Goal: Transaction & Acquisition: Book appointment/travel/reservation

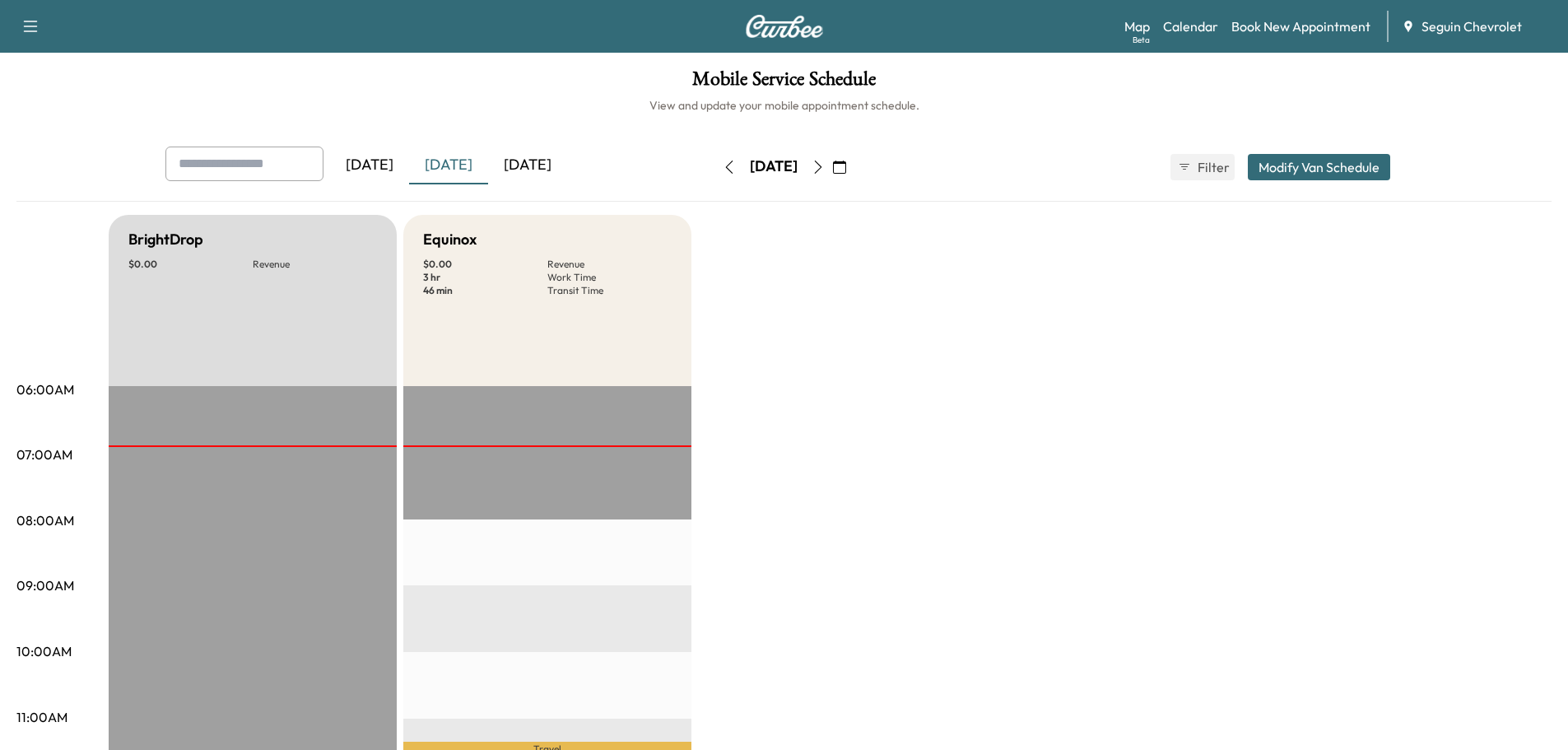
click at [846, 161] on icon "button" at bounding box center [839, 167] width 13 height 13
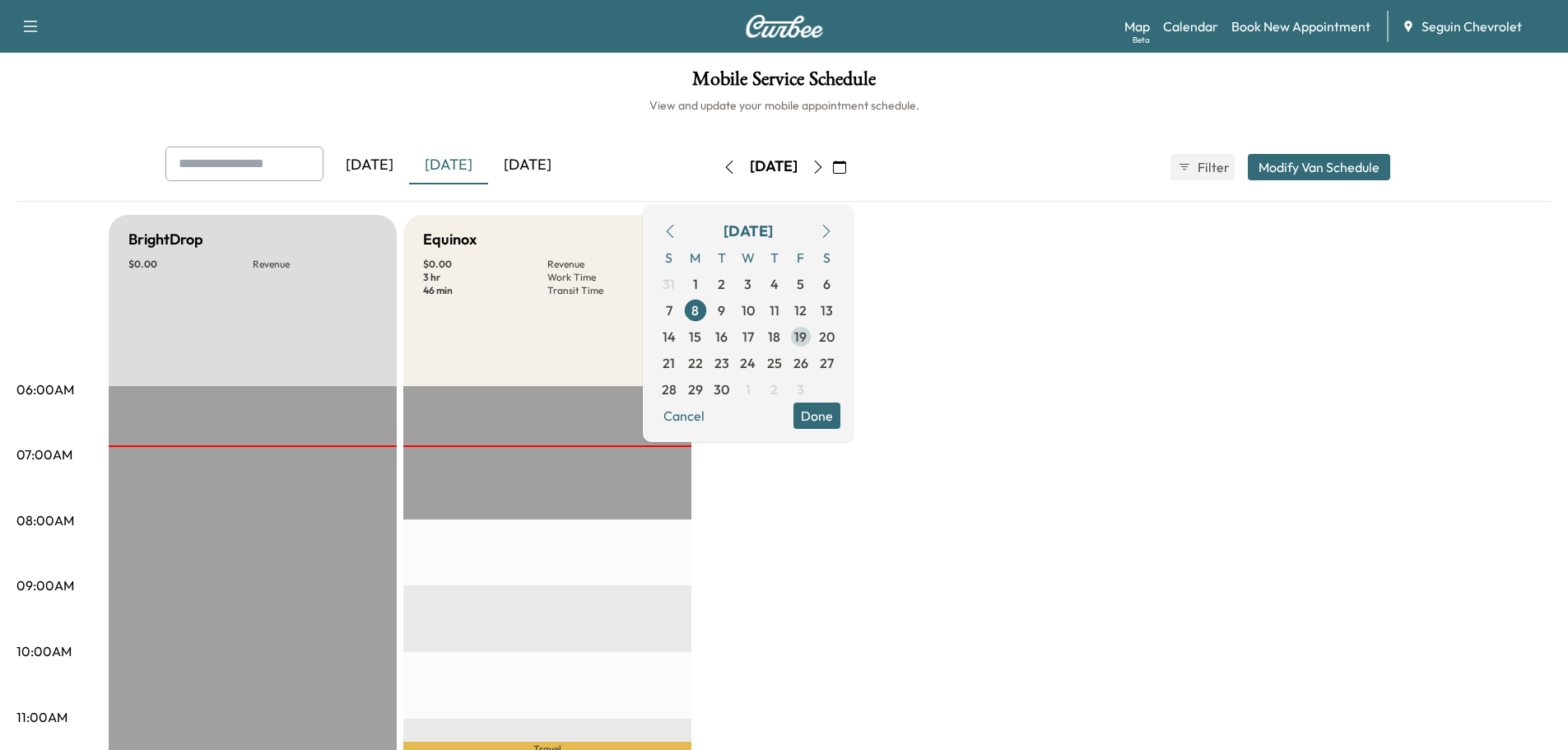
click at [807, 335] on span "19" at bounding box center [801, 337] width 12 height 20
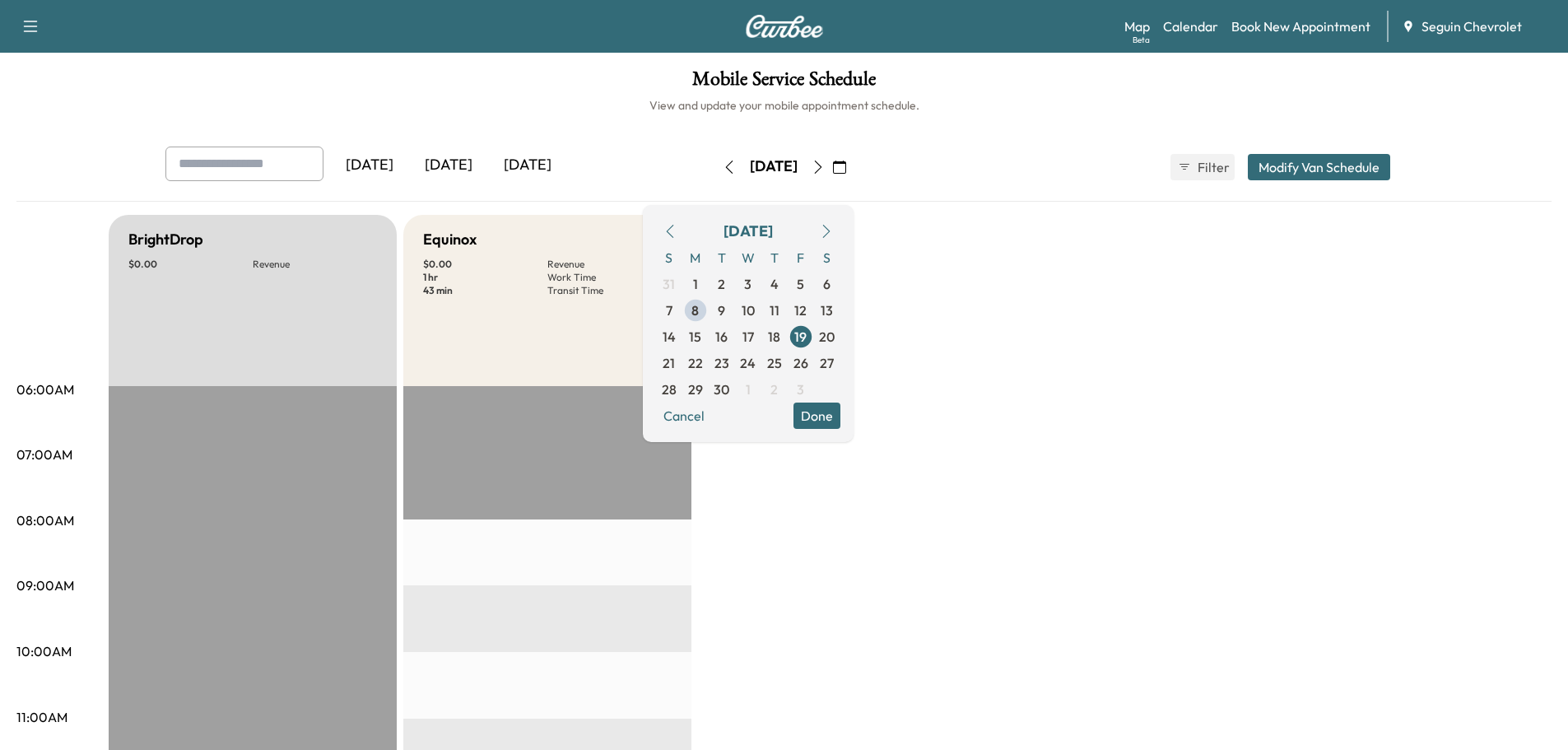
click at [840, 412] on button "Done" at bounding box center [817, 415] width 47 height 26
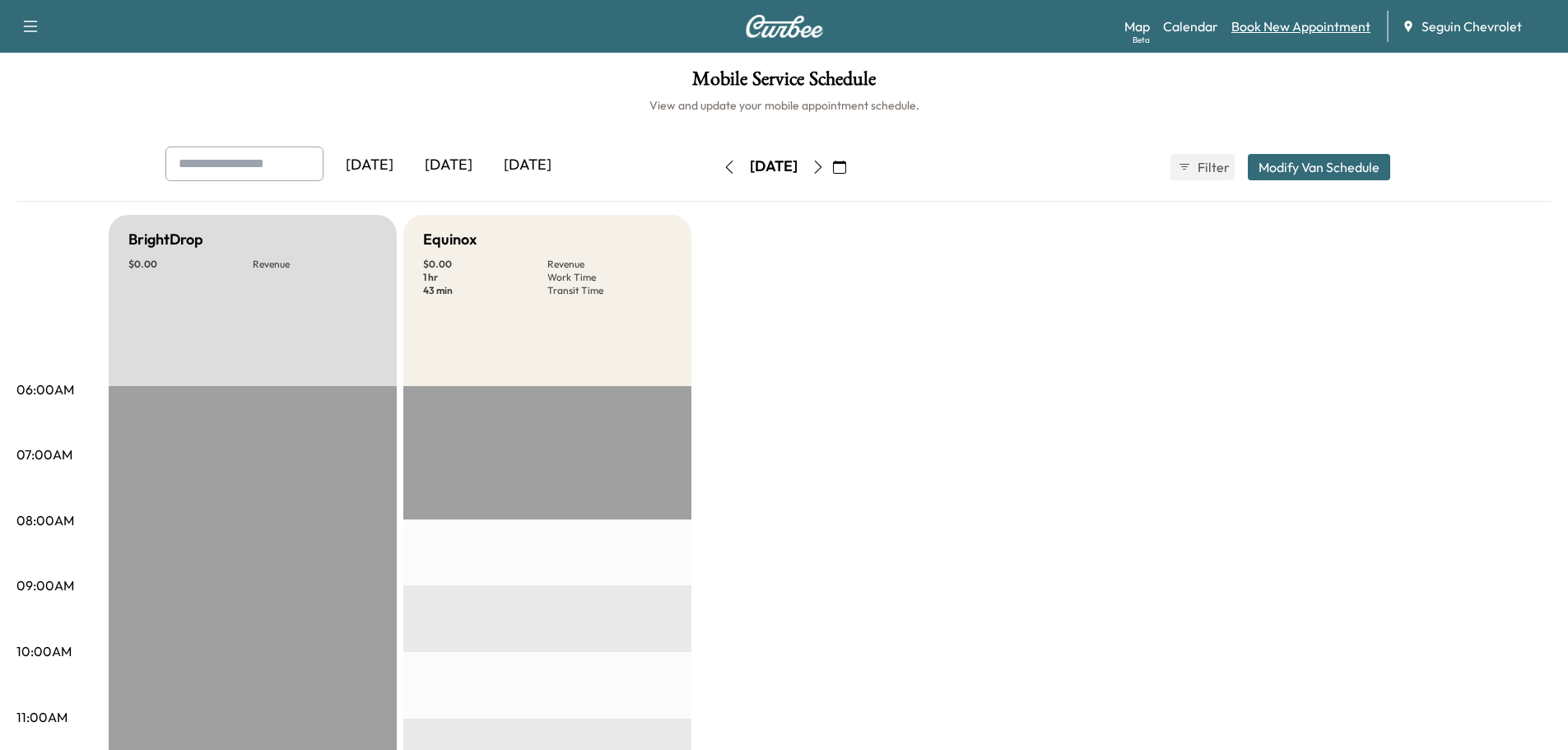
click at [1304, 32] on link "Book New Appointment" at bounding box center [1300, 26] width 139 height 20
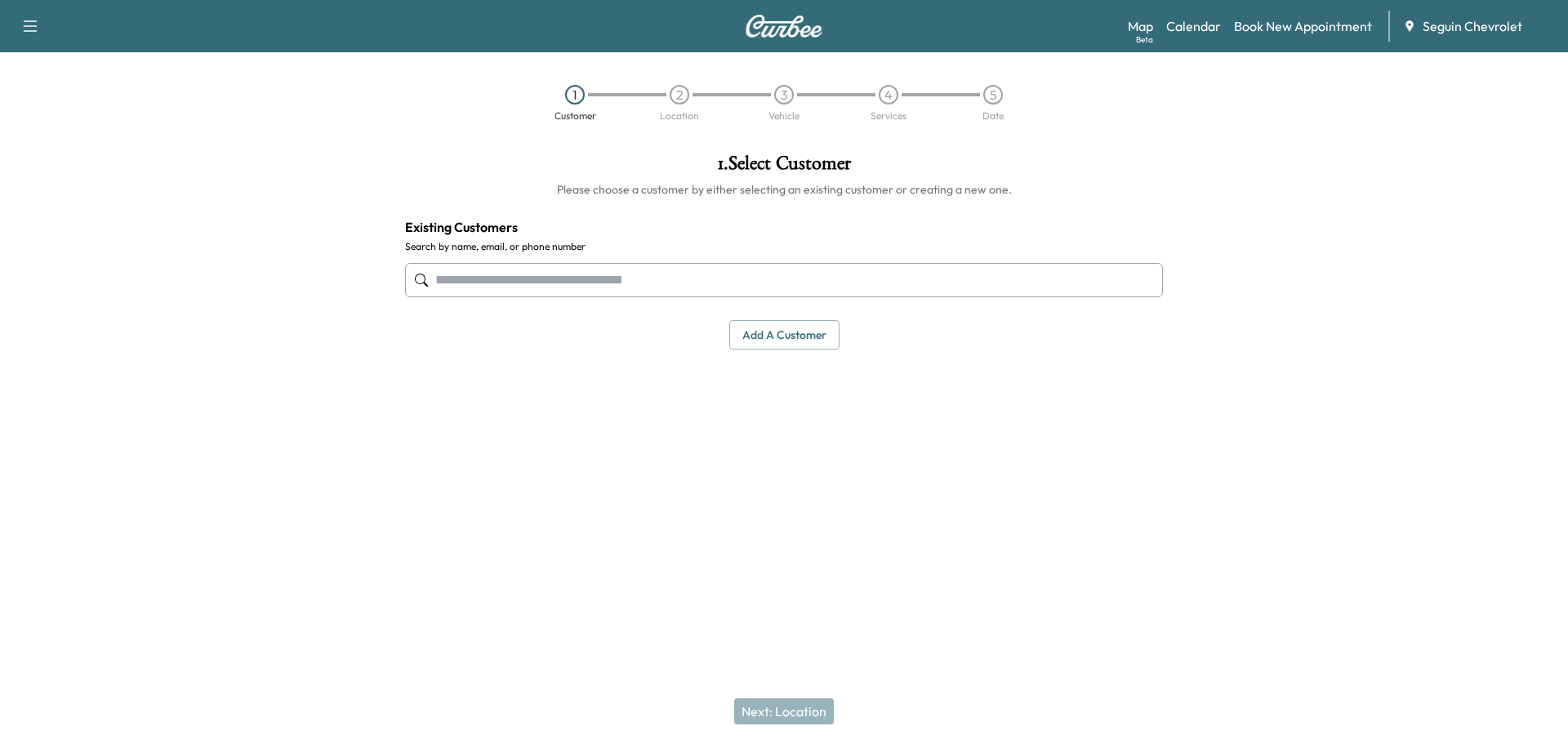
click at [474, 282] on input "text" at bounding box center [784, 280] width 758 height 35
type input "*"
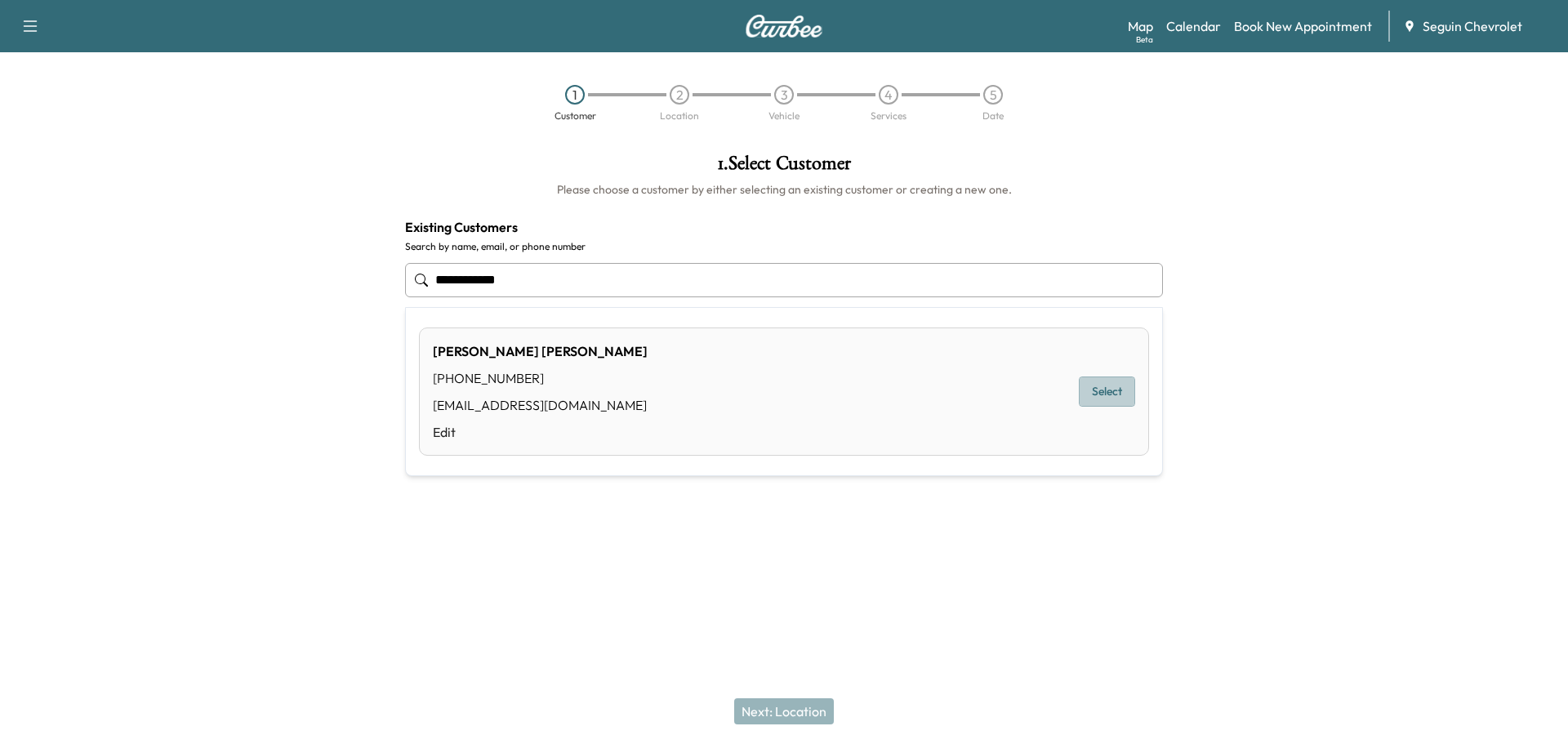
click at [1099, 389] on button "Select" at bounding box center [1106, 391] width 56 height 30
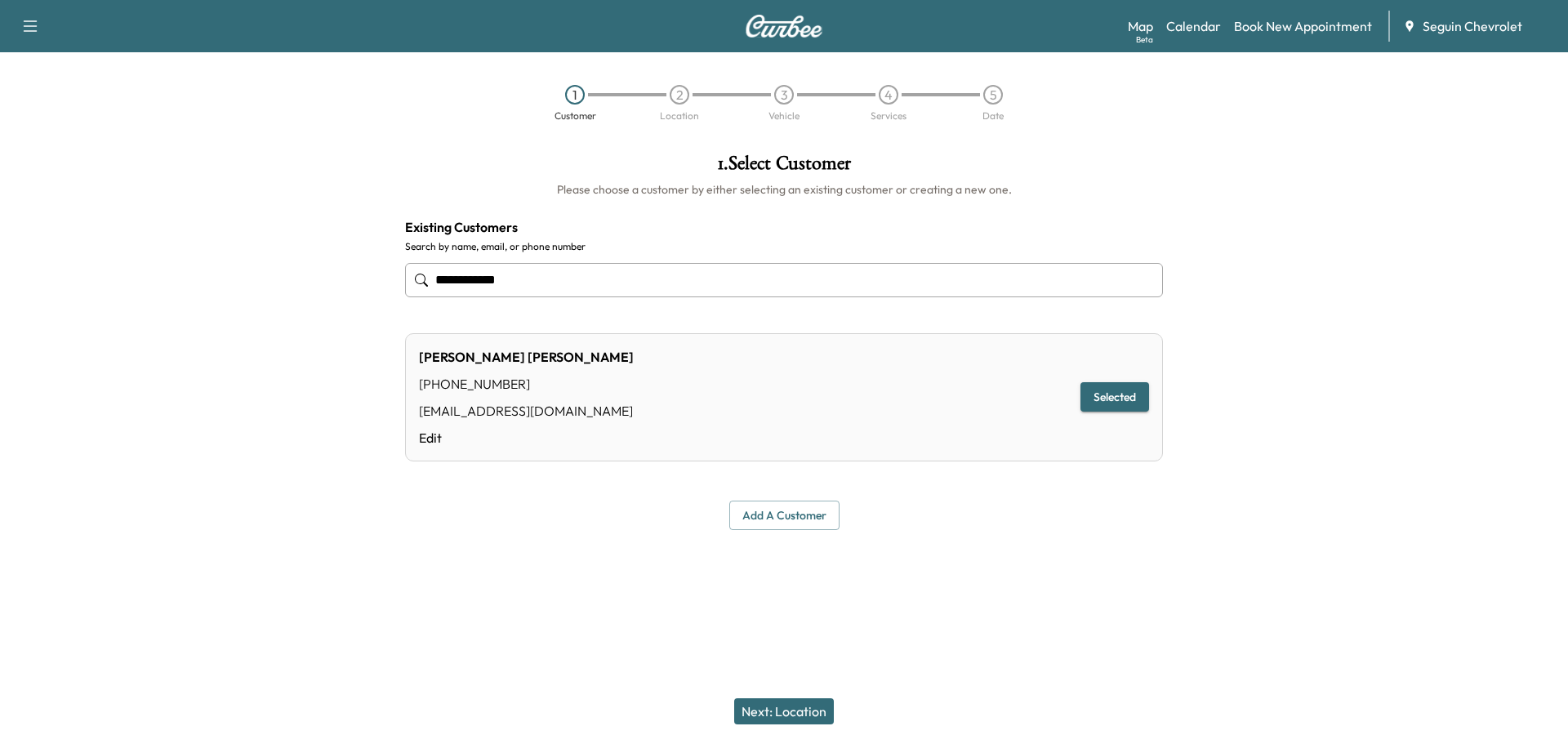
type input "**********"
drag, startPoint x: 796, startPoint y: 712, endPoint x: 803, endPoint y: 693, distance: 20.2
click at [796, 710] on button "Next: Location" at bounding box center [783, 711] width 100 height 26
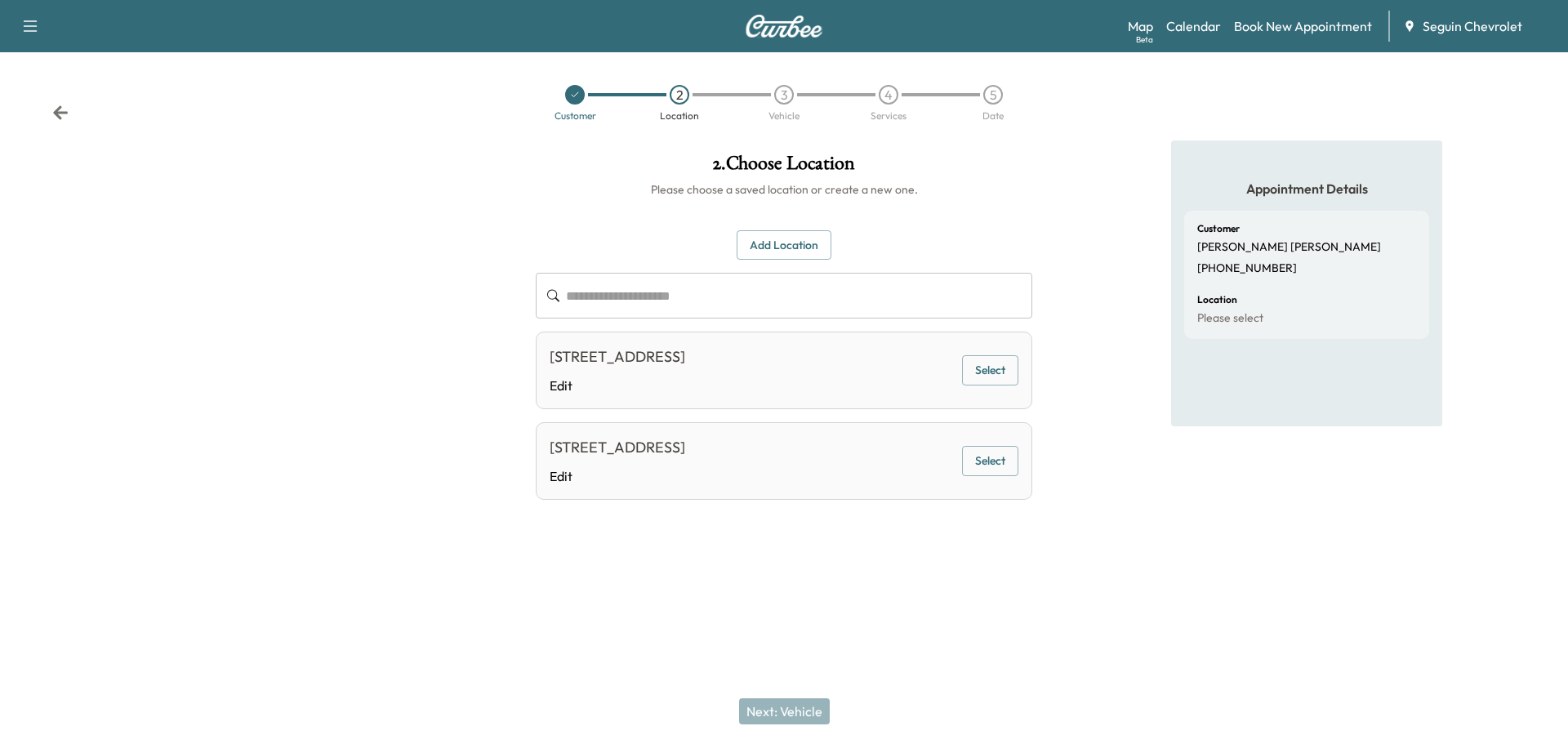
click at [978, 365] on button "Select" at bounding box center [990, 369] width 56 height 30
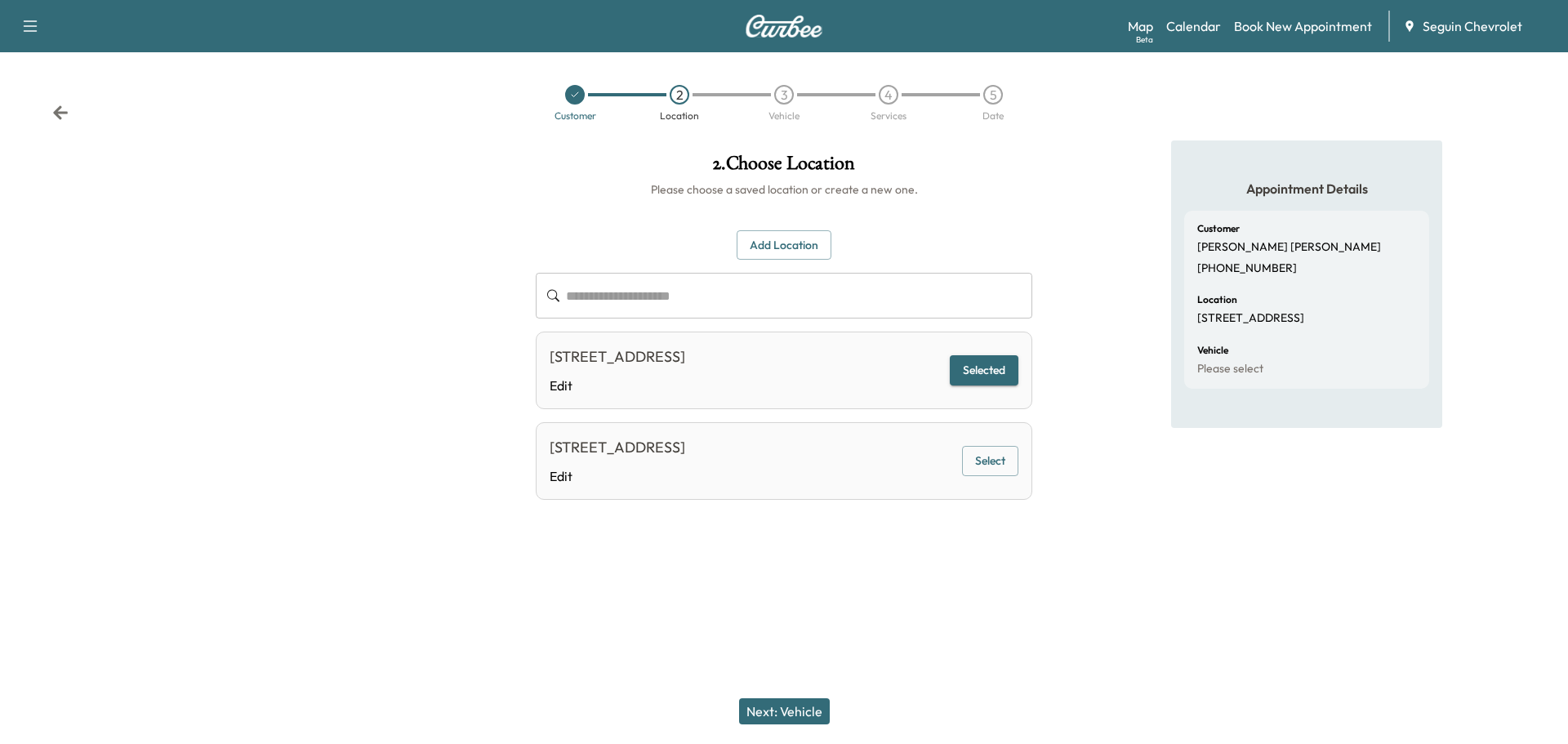
click at [794, 703] on button "Next: Vehicle" at bounding box center [784, 711] width 91 height 26
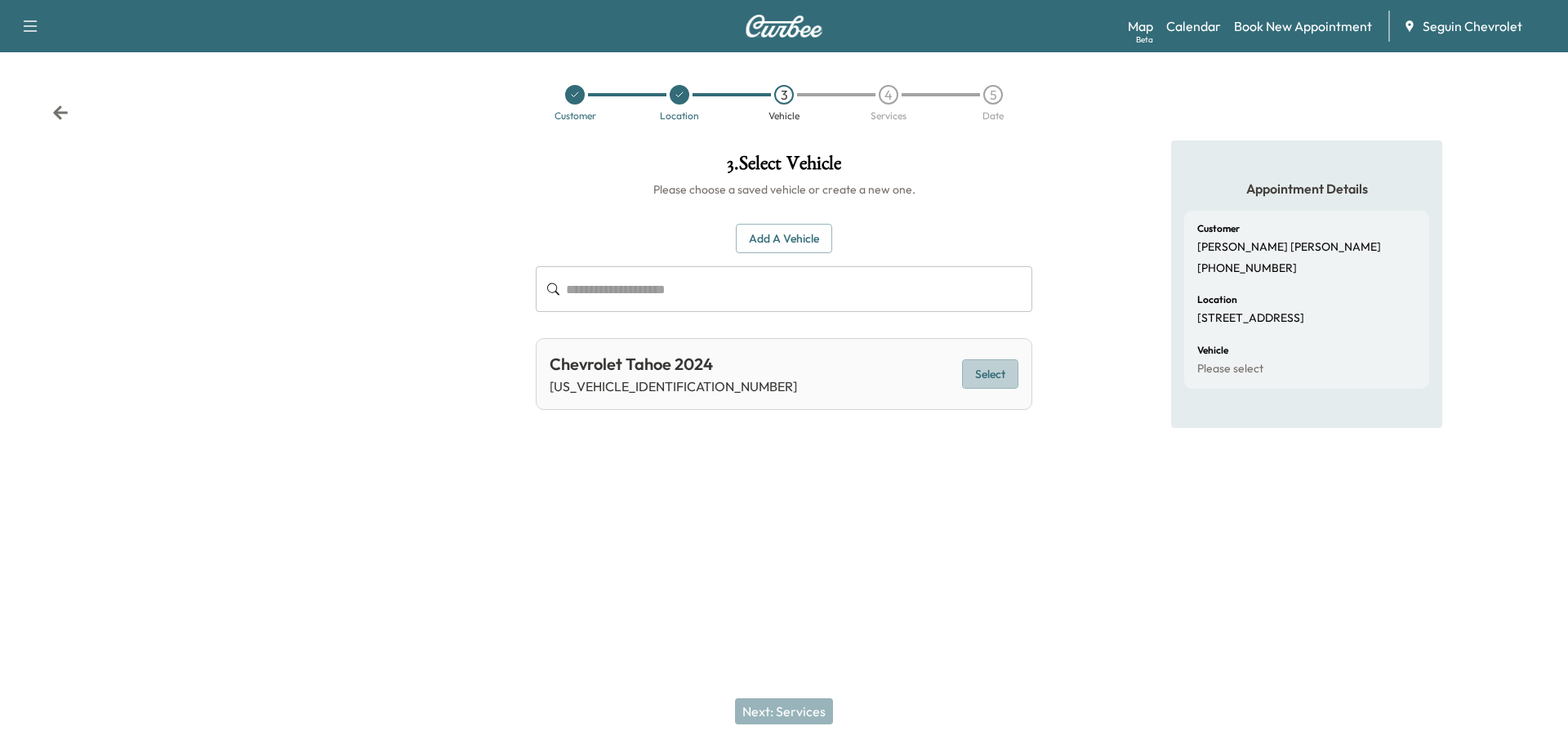
click at [997, 368] on button "Select" at bounding box center [990, 374] width 56 height 30
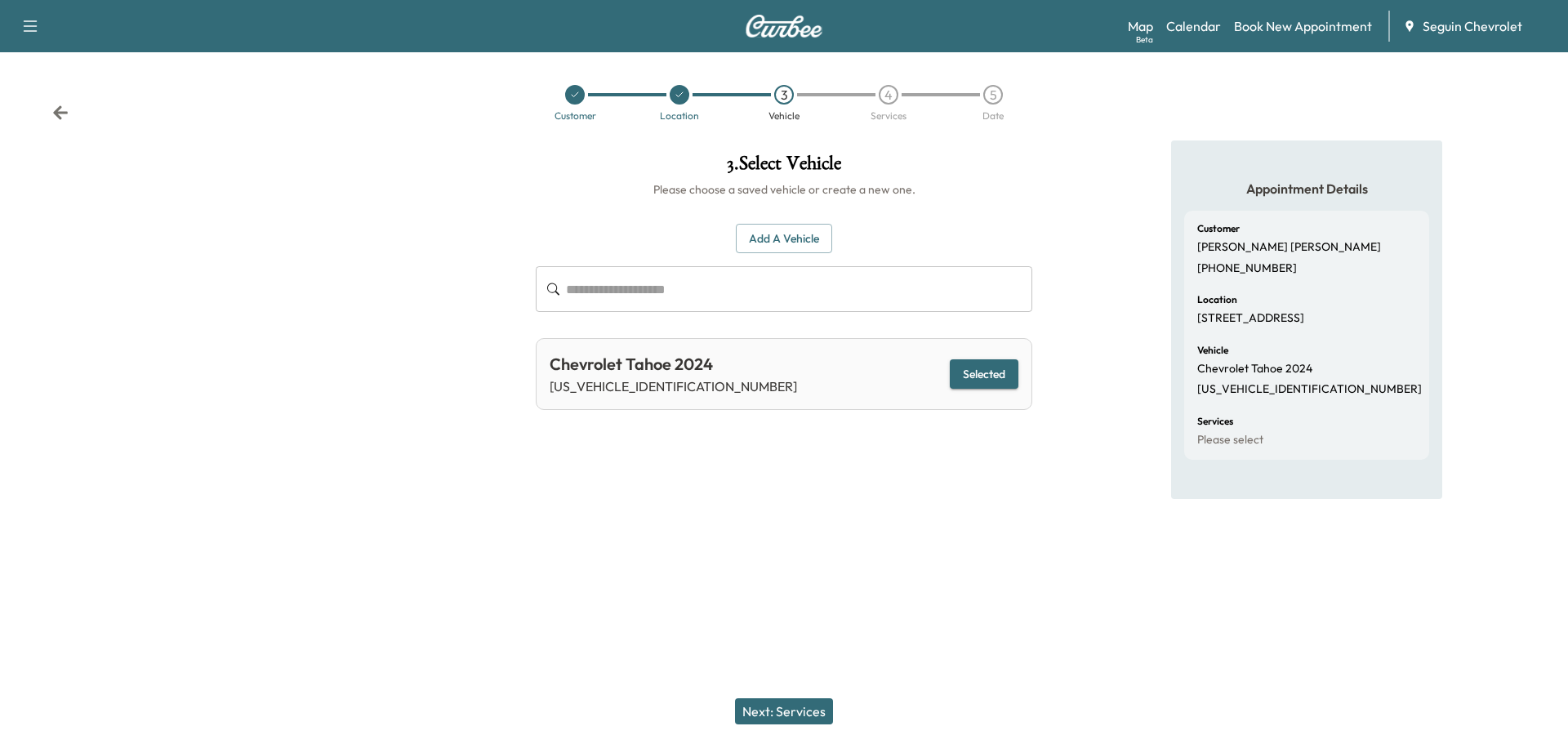
click at [801, 705] on button "Next: Services" at bounding box center [783, 711] width 98 height 26
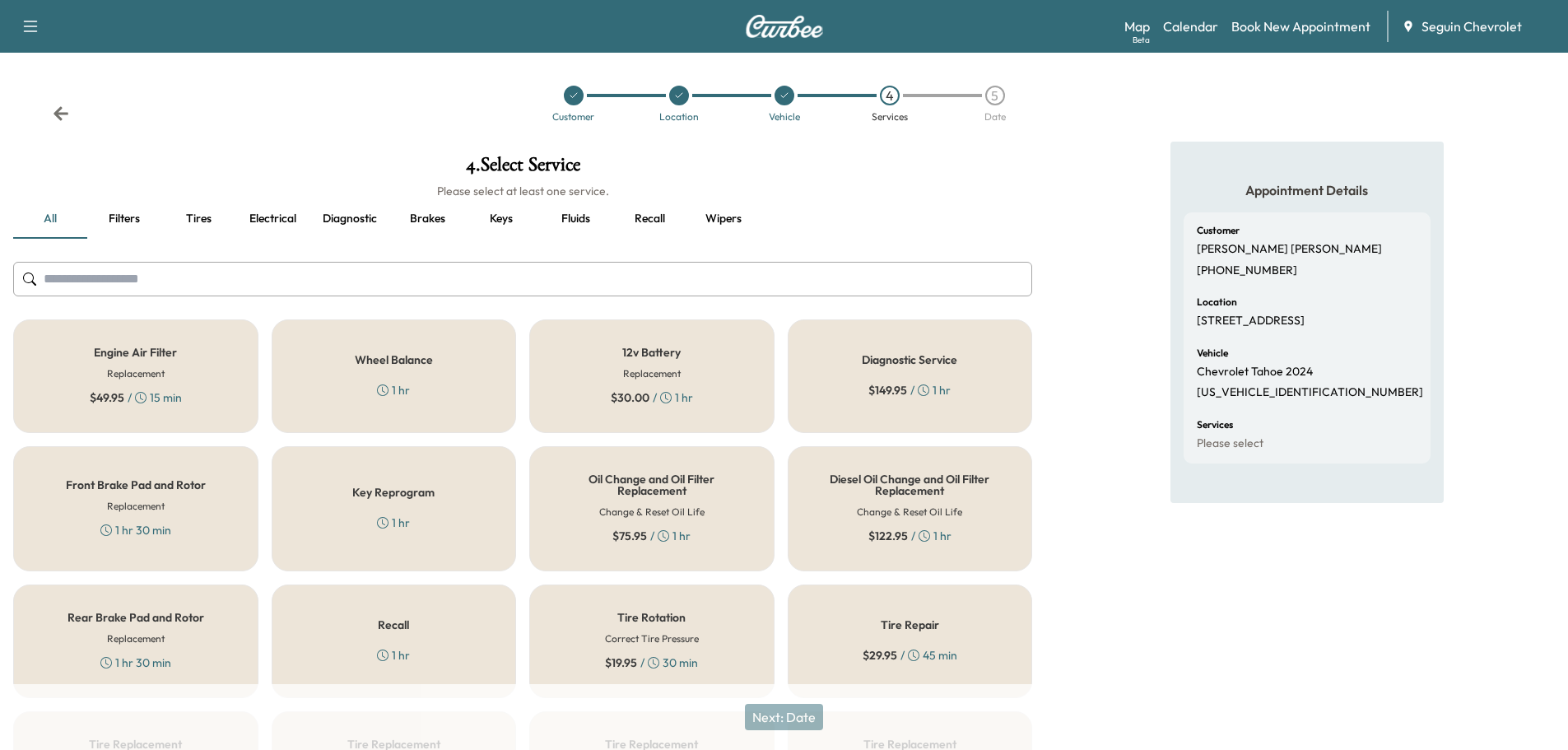
click at [419, 634] on div "Recall 1 hr" at bounding box center [393, 641] width 245 height 113
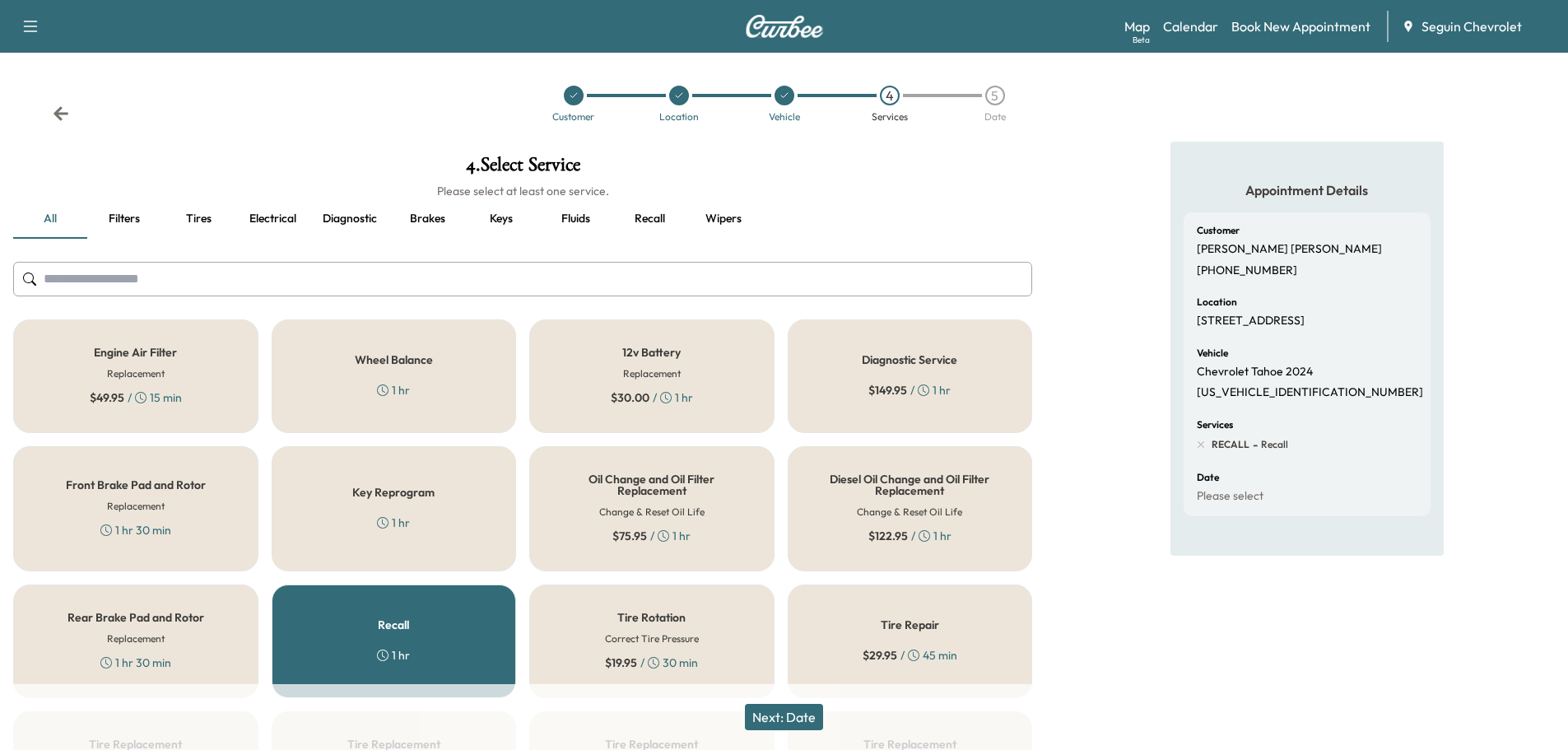
click at [804, 714] on button "Next: Date" at bounding box center [784, 717] width 78 height 26
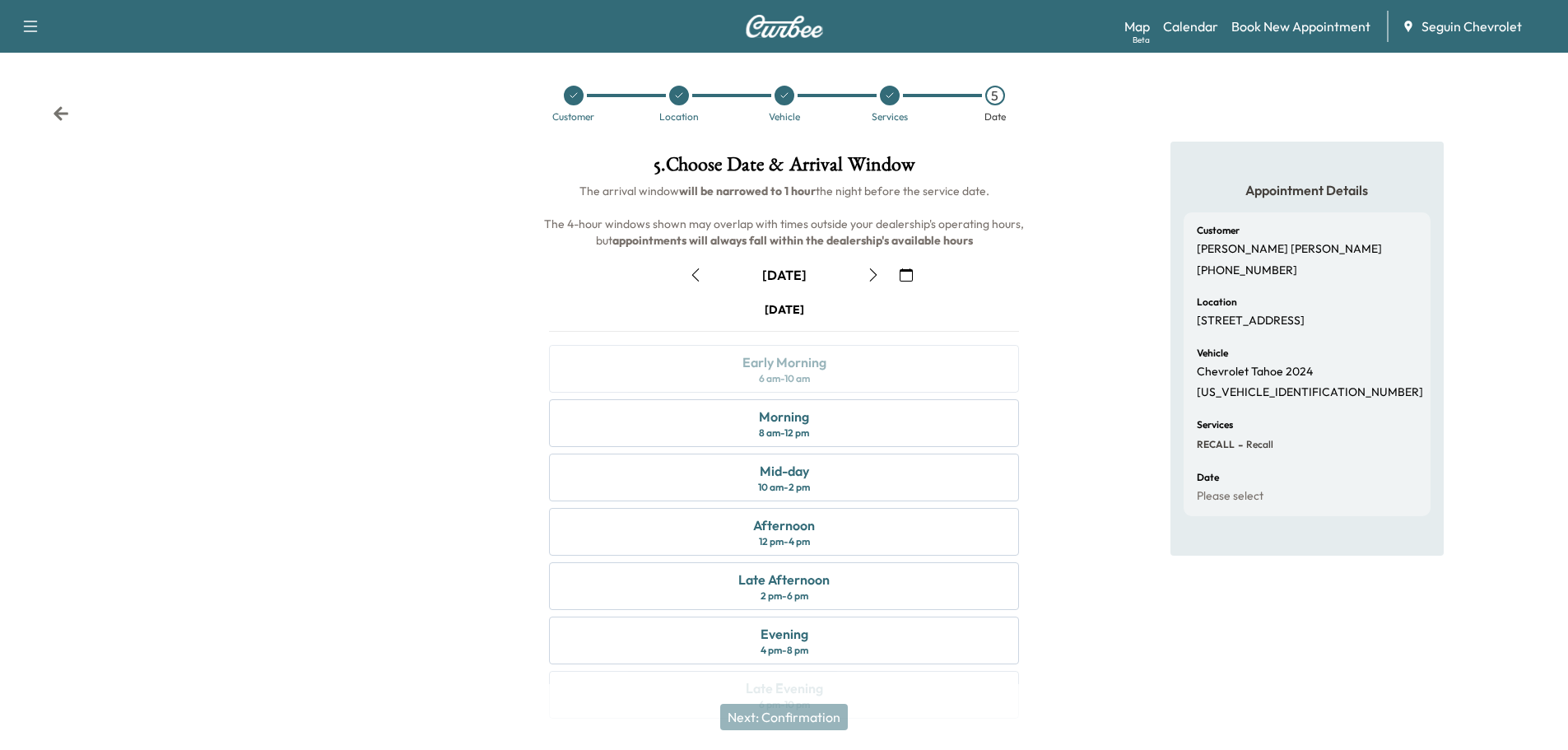
click at [904, 273] on icon "button" at bounding box center [905, 275] width 13 height 13
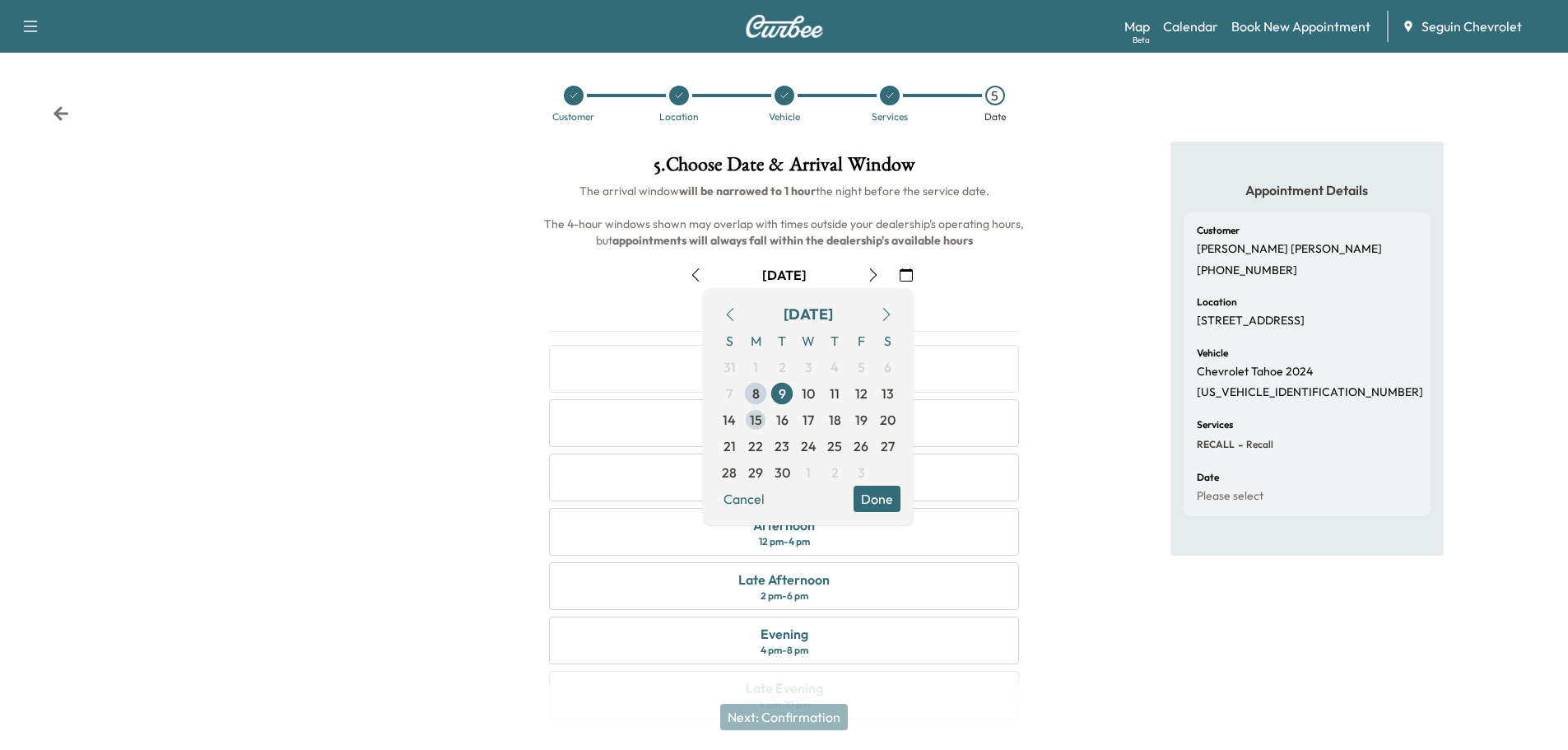
click at [759, 416] on span "15" at bounding box center [756, 419] width 12 height 20
click at [882, 489] on button "Done" at bounding box center [876, 499] width 47 height 26
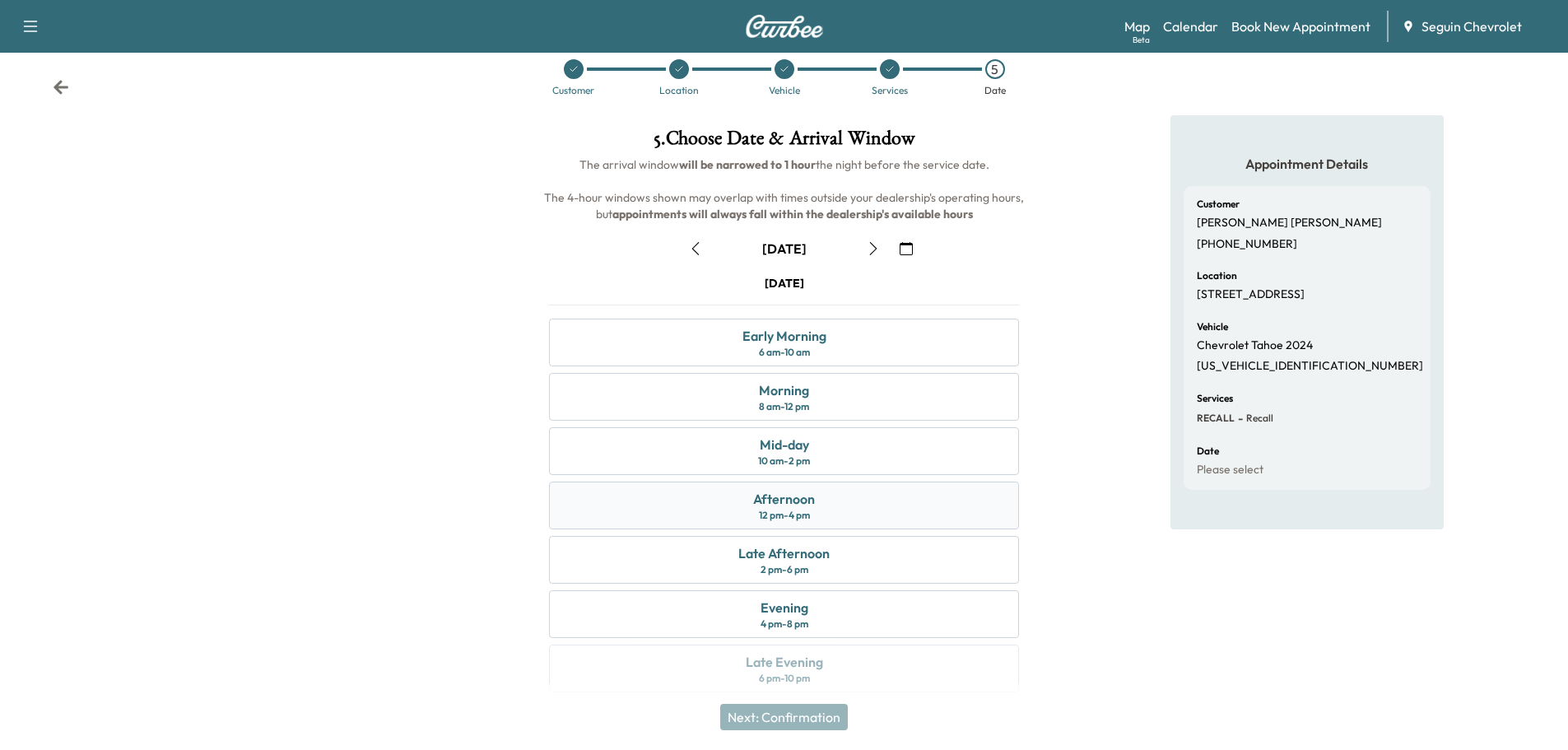
scroll to position [41, 0]
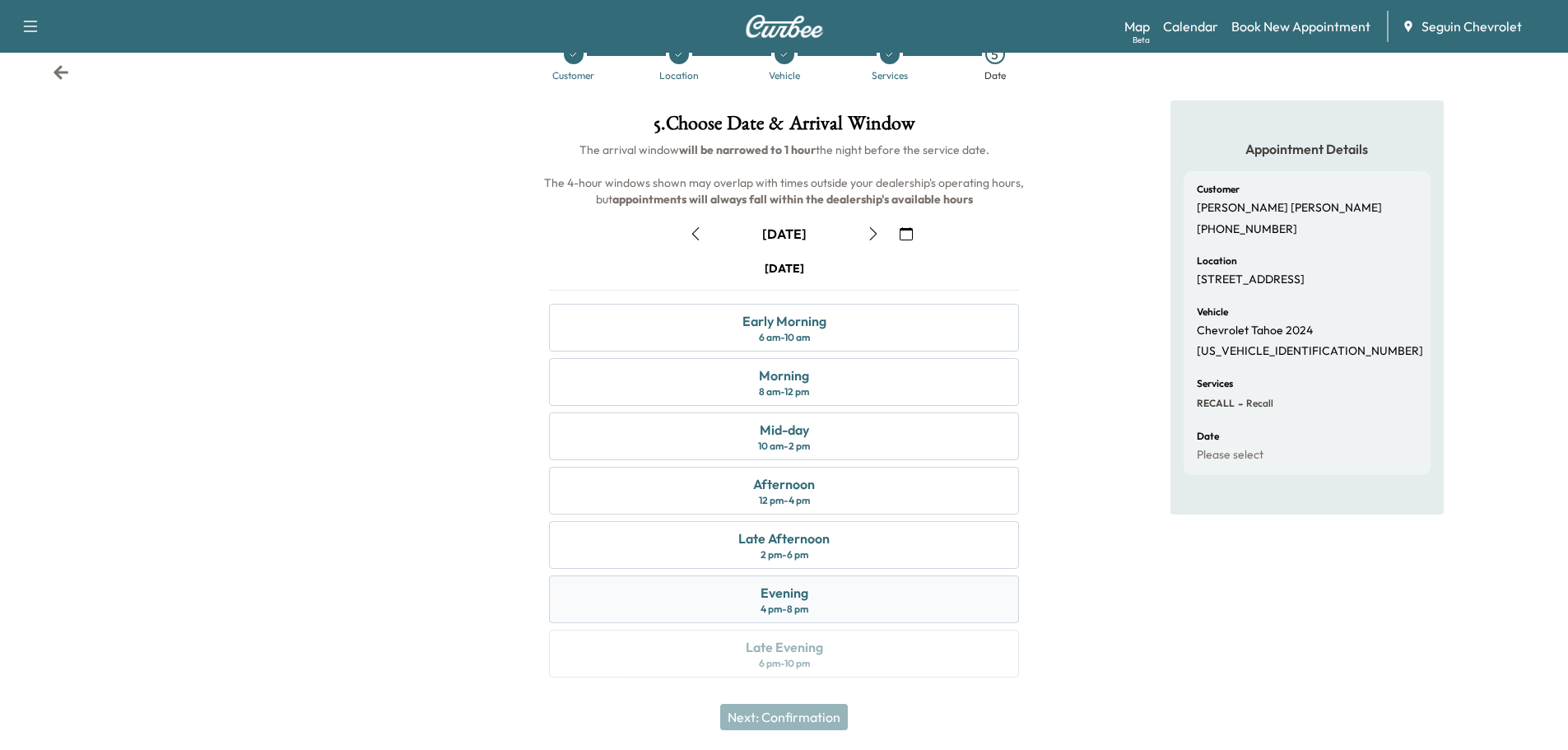
click at [779, 587] on div "Evening" at bounding box center [784, 592] width 48 height 20
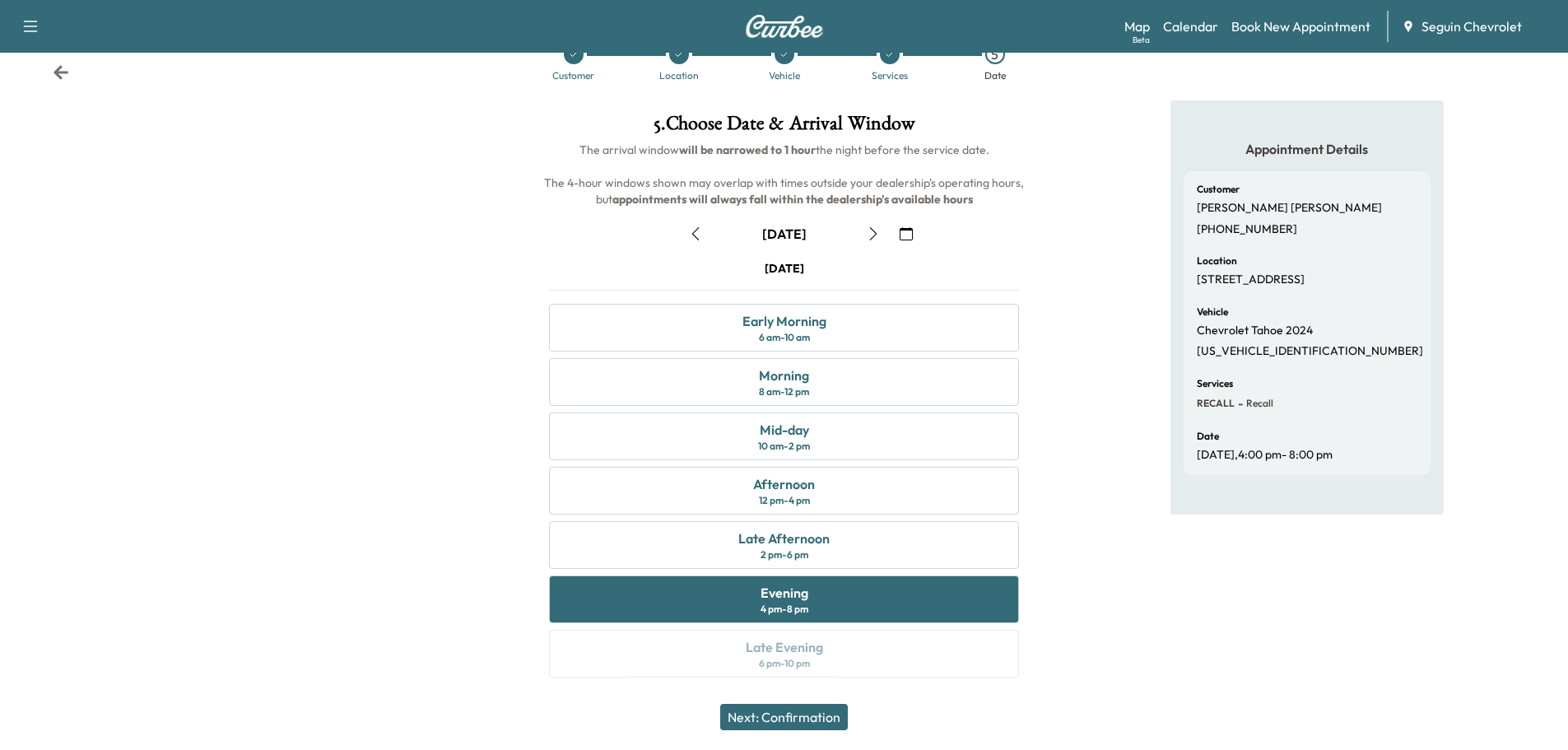
click at [835, 718] on button "Next: Confirmation" at bounding box center [784, 717] width 127 height 26
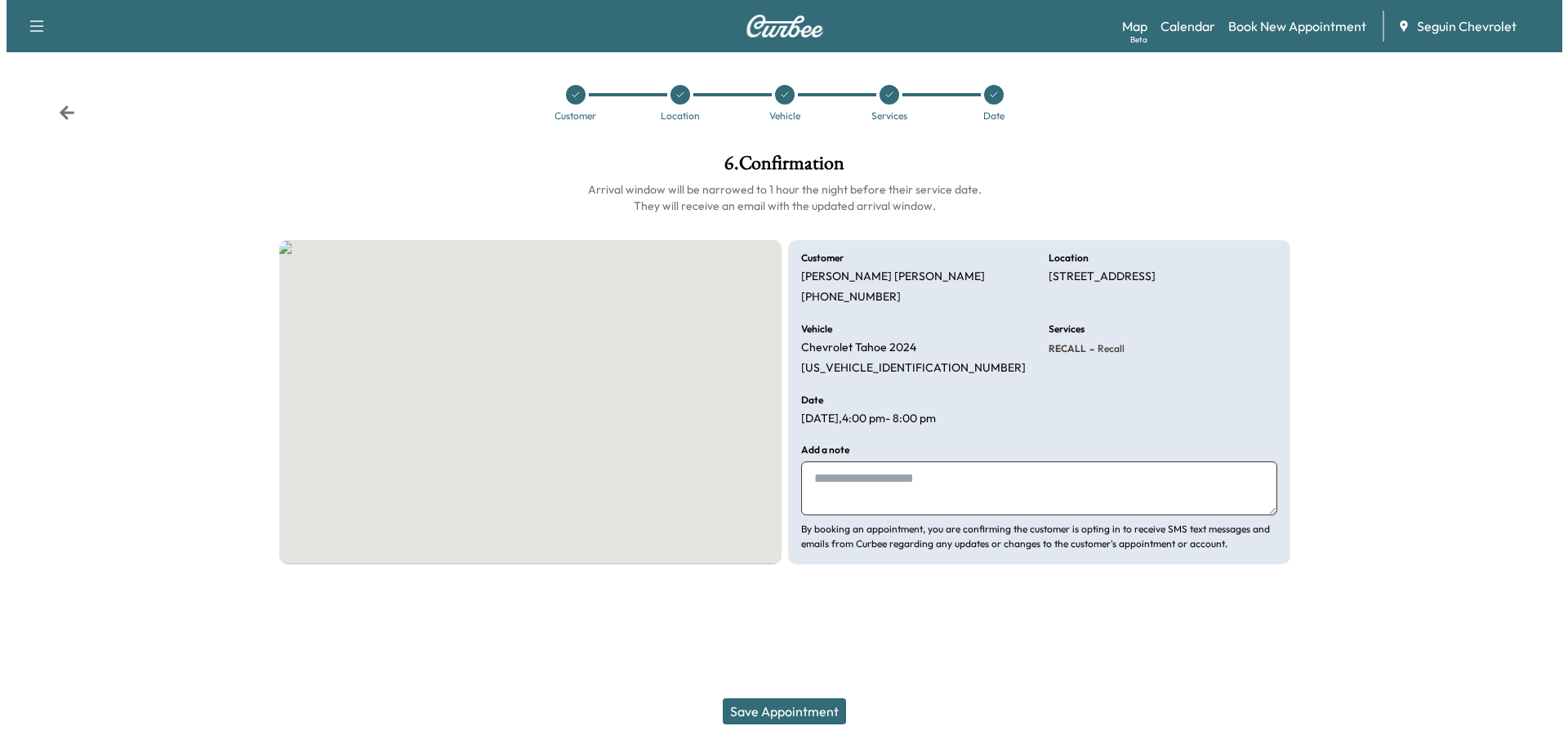
scroll to position [0, 0]
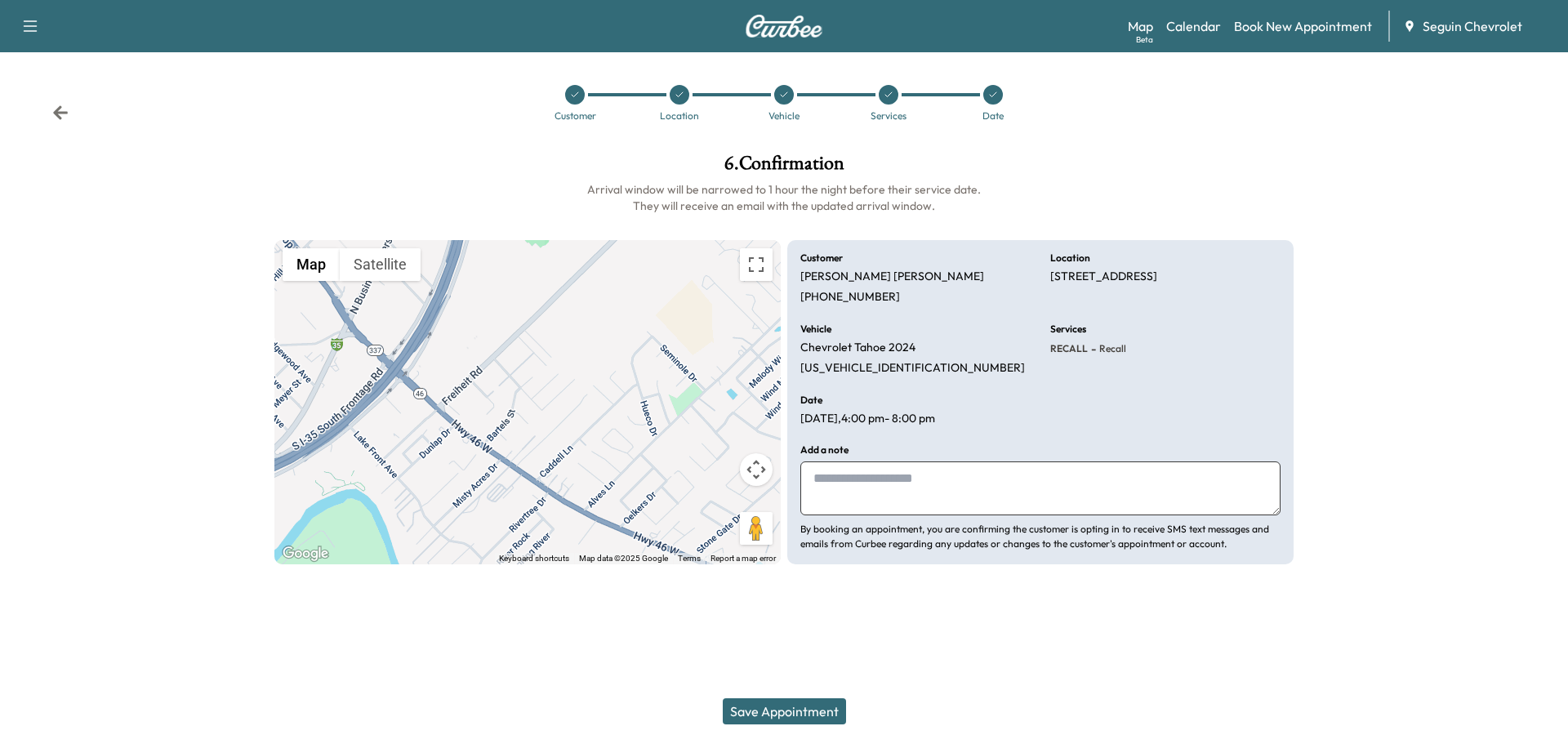
click at [848, 499] on textarea at bounding box center [1040, 488] width 480 height 54
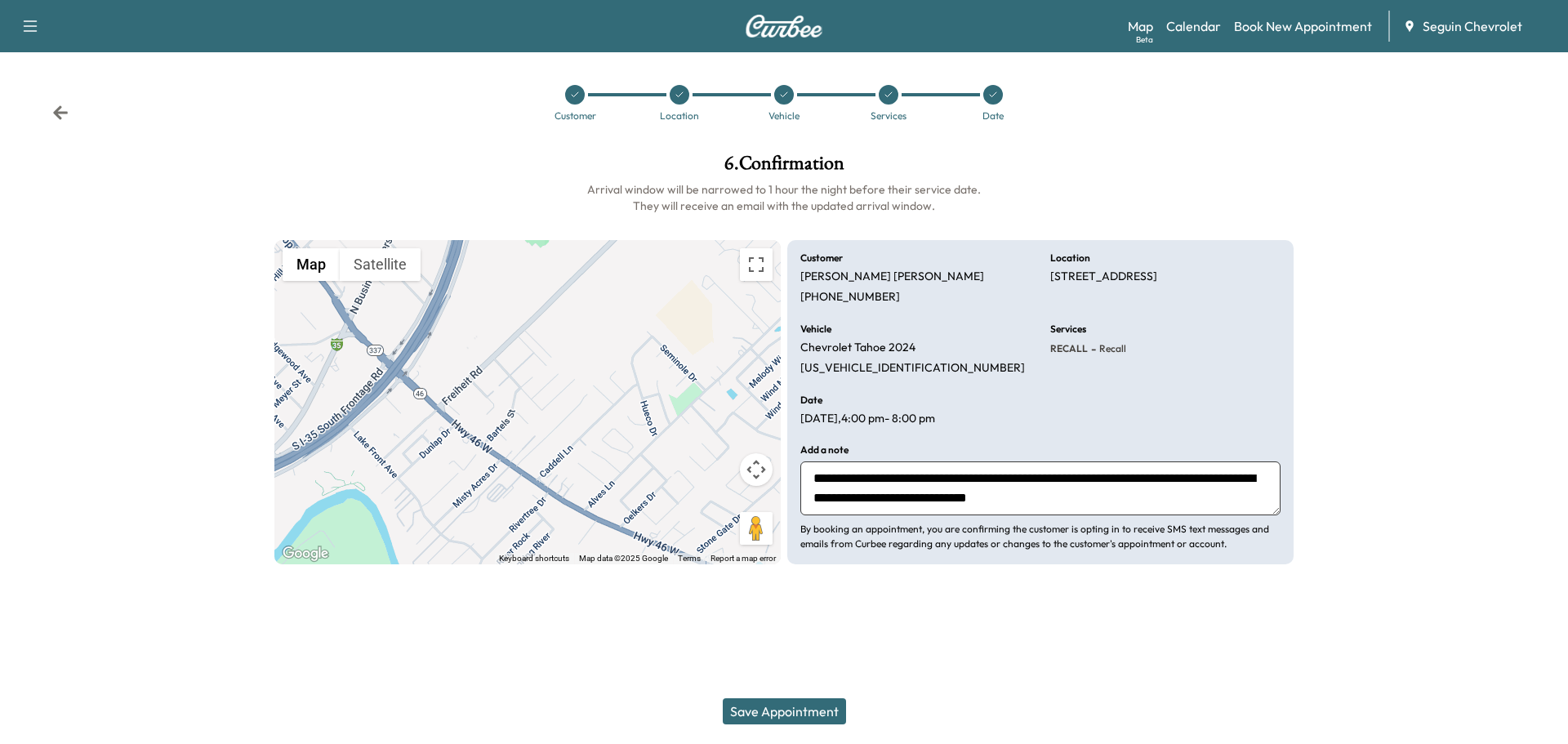
click at [1049, 497] on textarea "**********" at bounding box center [1040, 488] width 480 height 54
click at [937, 499] on textarea "**********" at bounding box center [1040, 488] width 480 height 54
type textarea "**********"
click at [783, 702] on button "Save Appointment" at bounding box center [784, 711] width 123 height 26
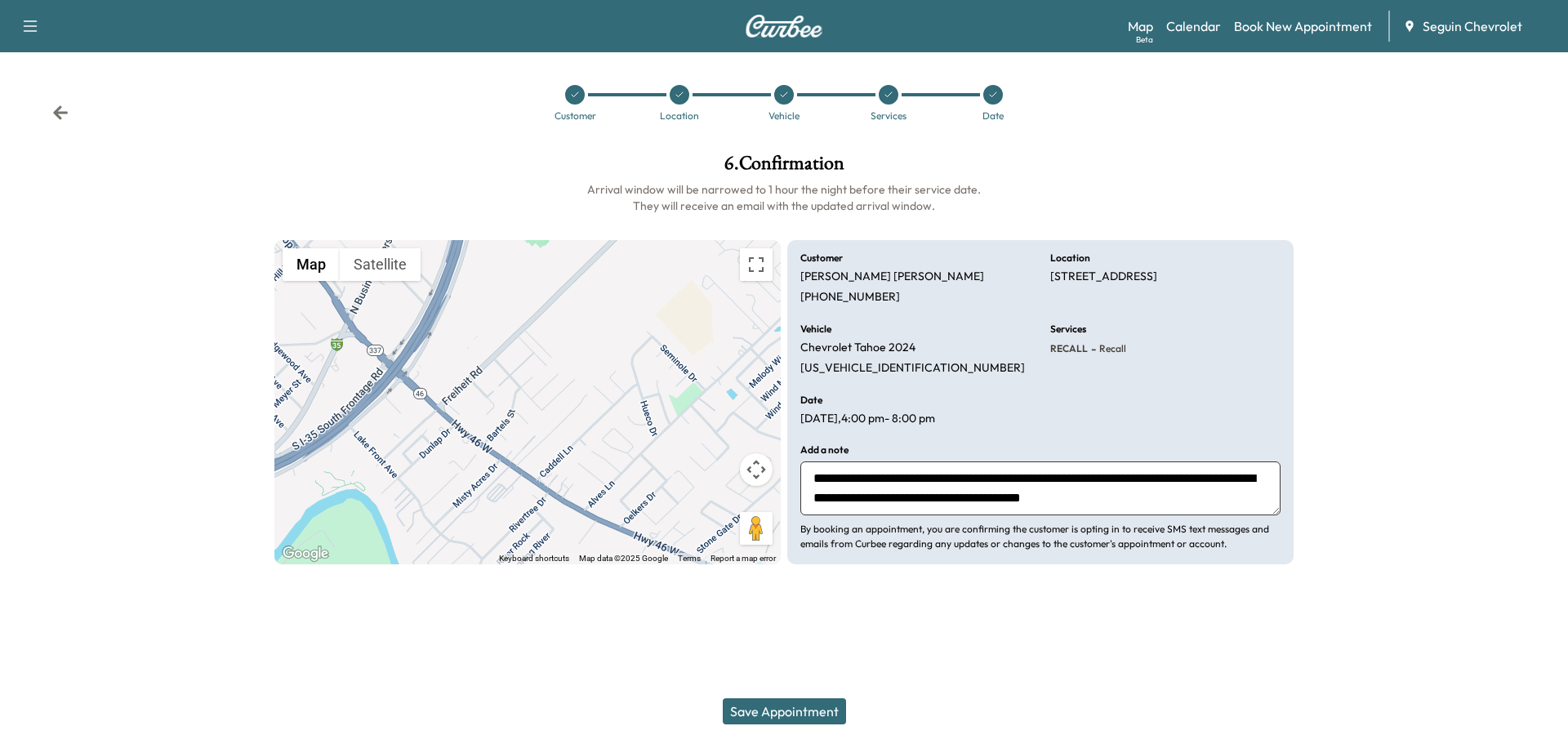
click at [995, 93] on icon at bounding box center [993, 94] width 10 height 10
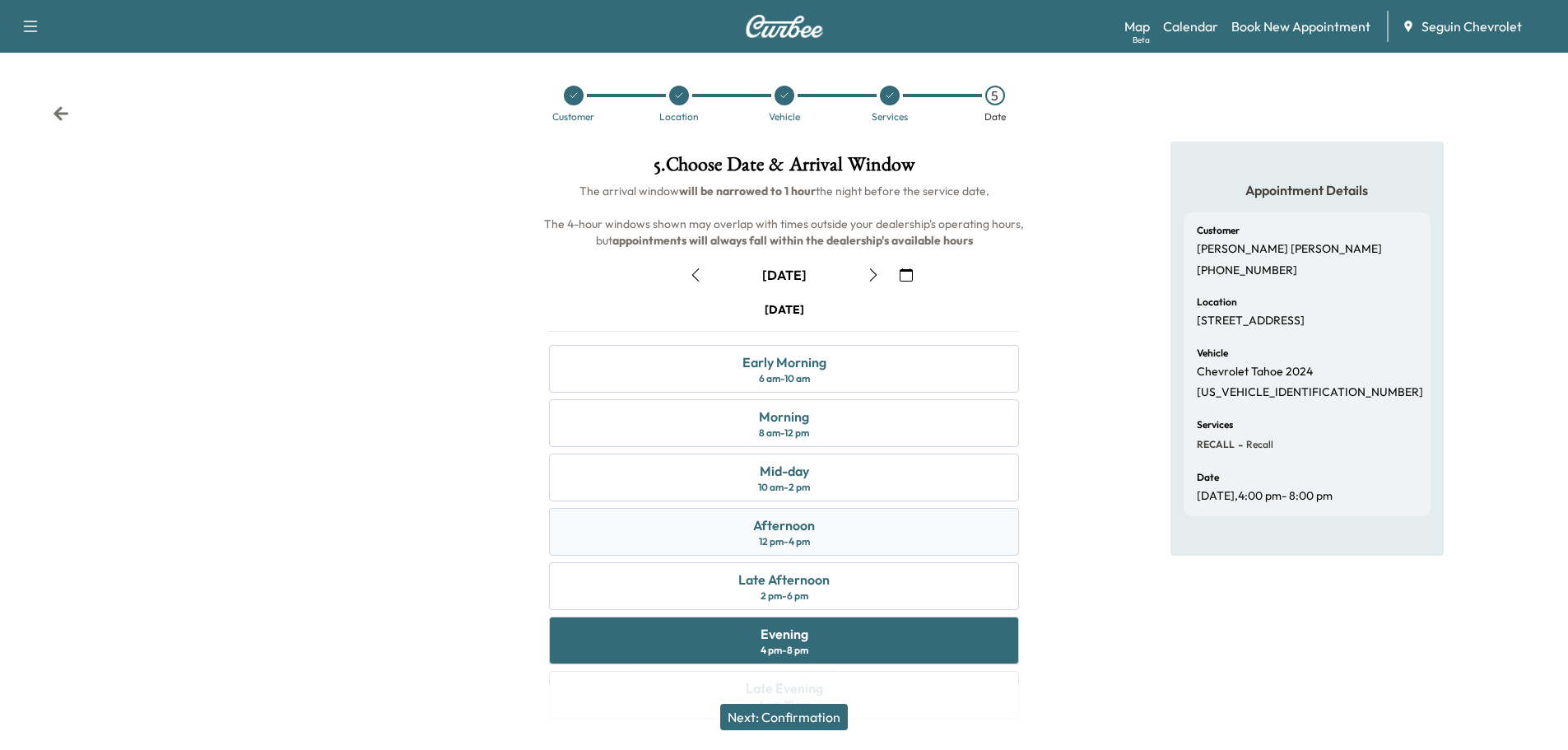
click at [855, 534] on div "Afternoon 12 pm - 4 pm" at bounding box center [783, 531] width 470 height 48
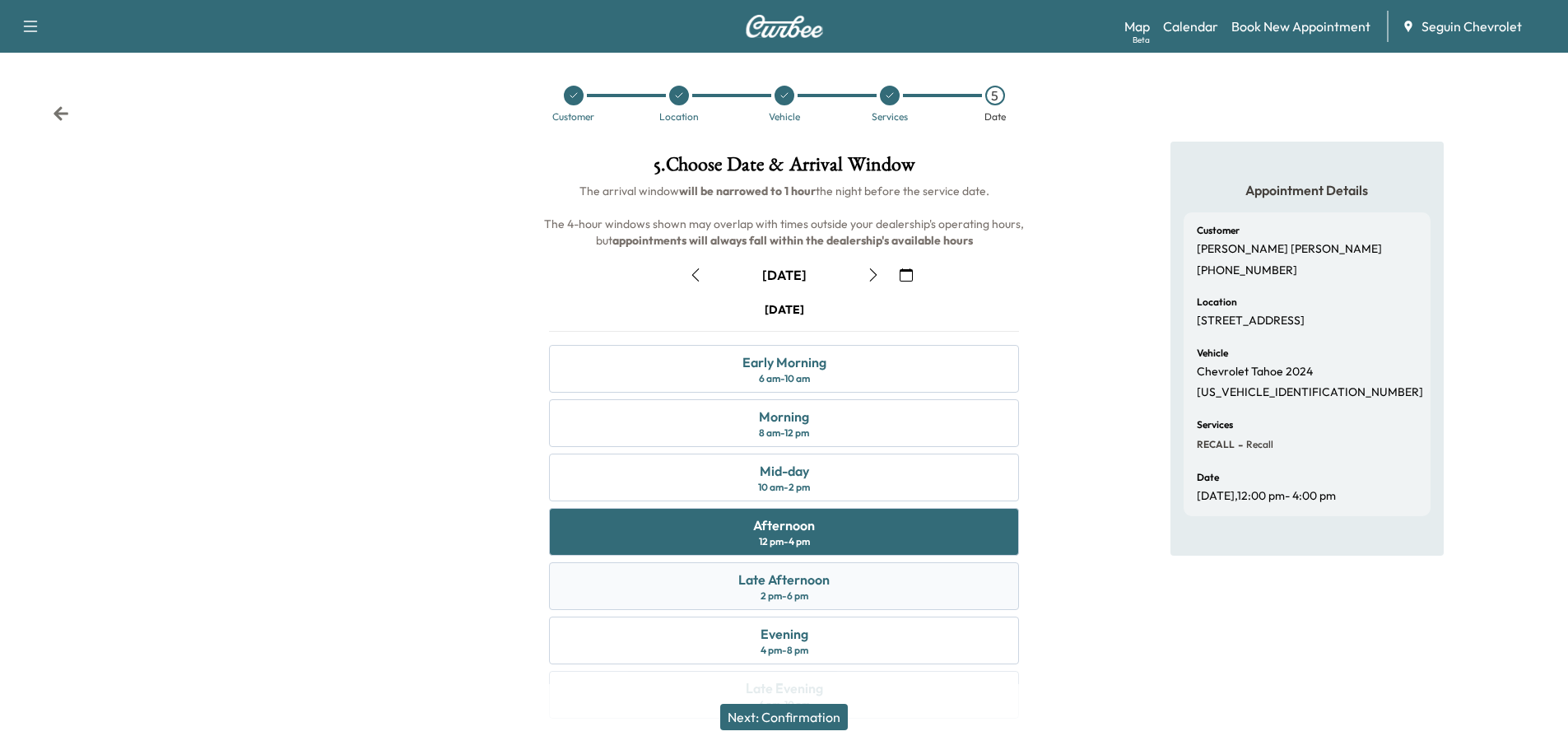
click at [872, 589] on div "Late Afternoon 2 pm - 6 pm" at bounding box center [783, 585] width 470 height 48
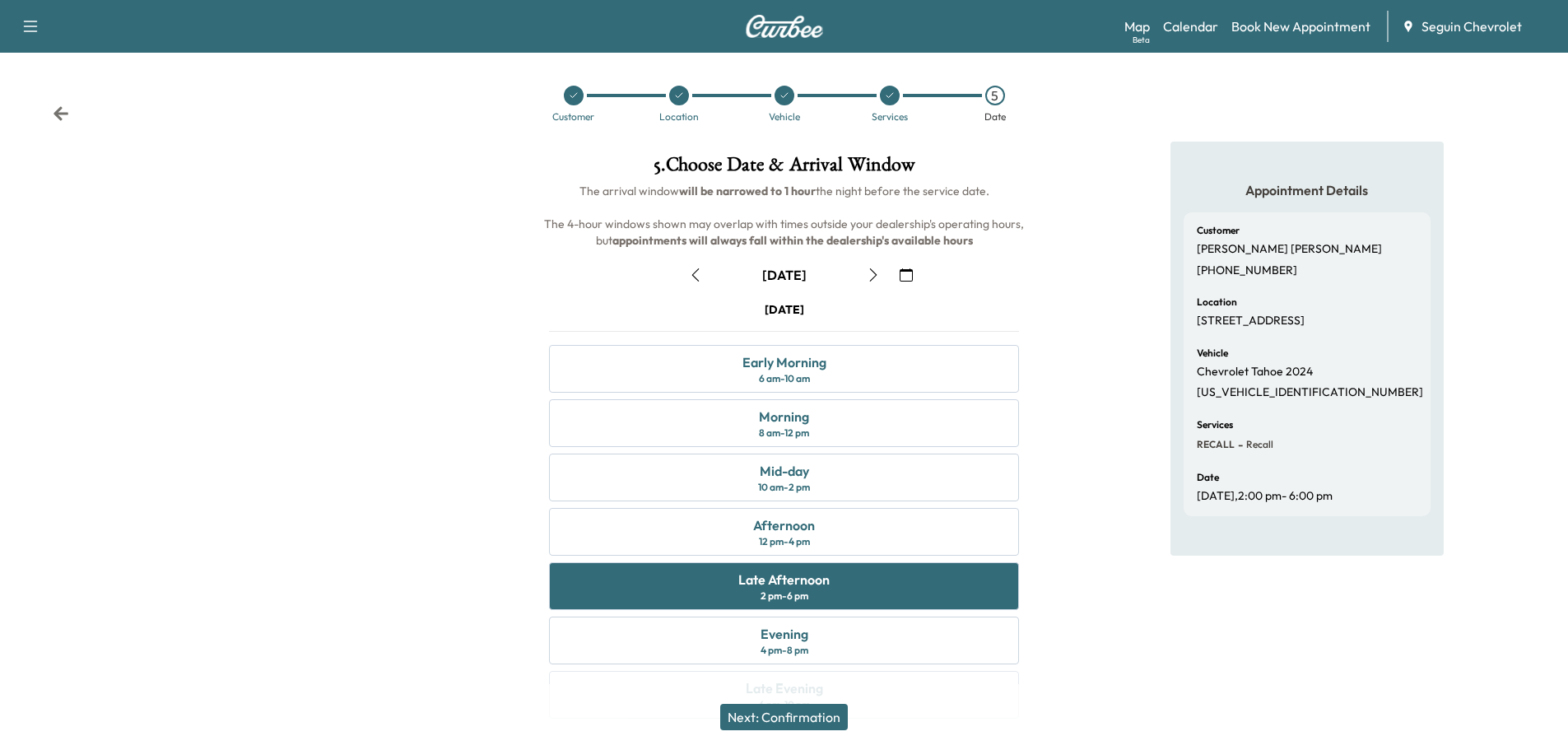
click at [826, 718] on button "Next: Confirmation" at bounding box center [784, 717] width 127 height 26
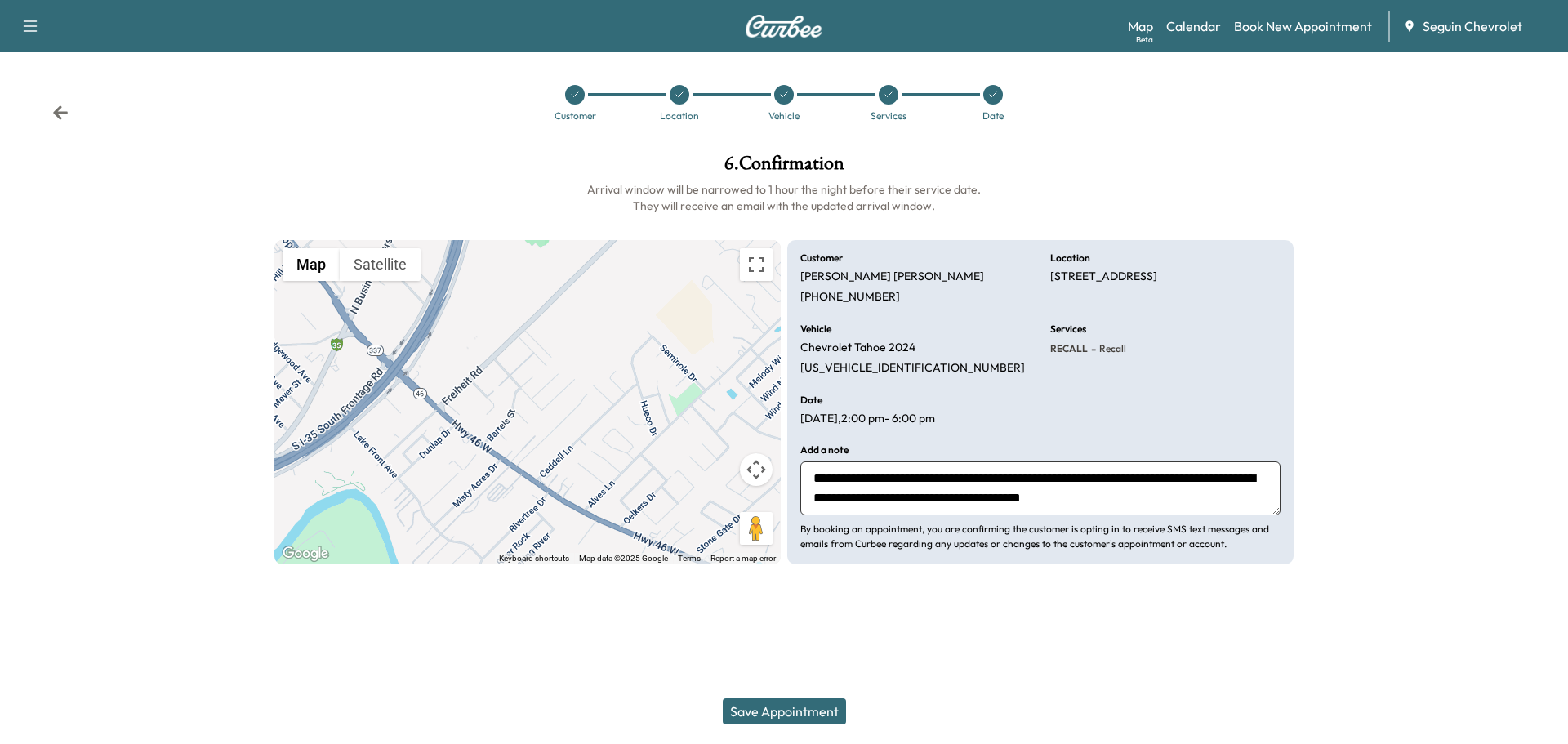
click at [804, 710] on button "Save Appointment" at bounding box center [784, 711] width 123 height 26
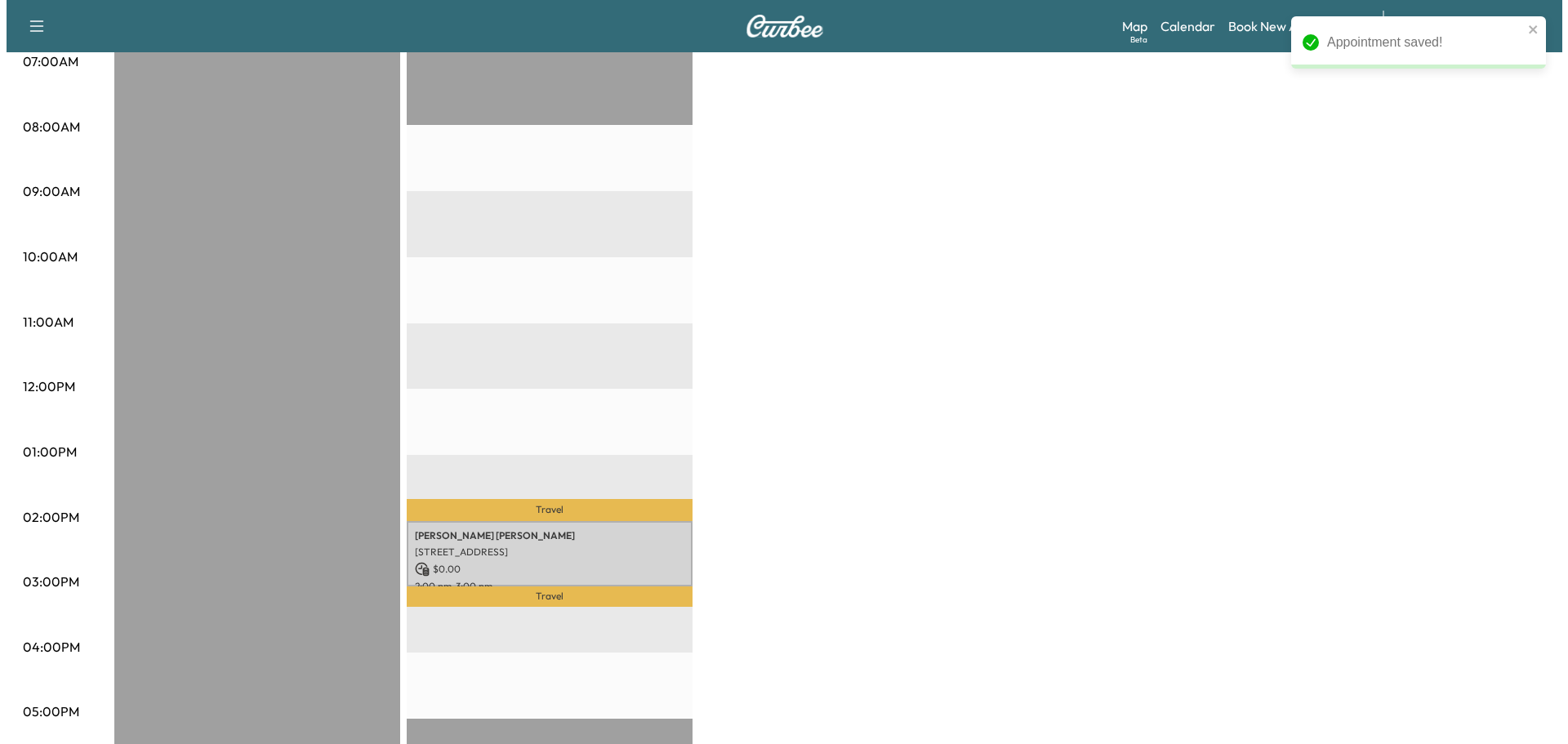
scroll to position [572, 0]
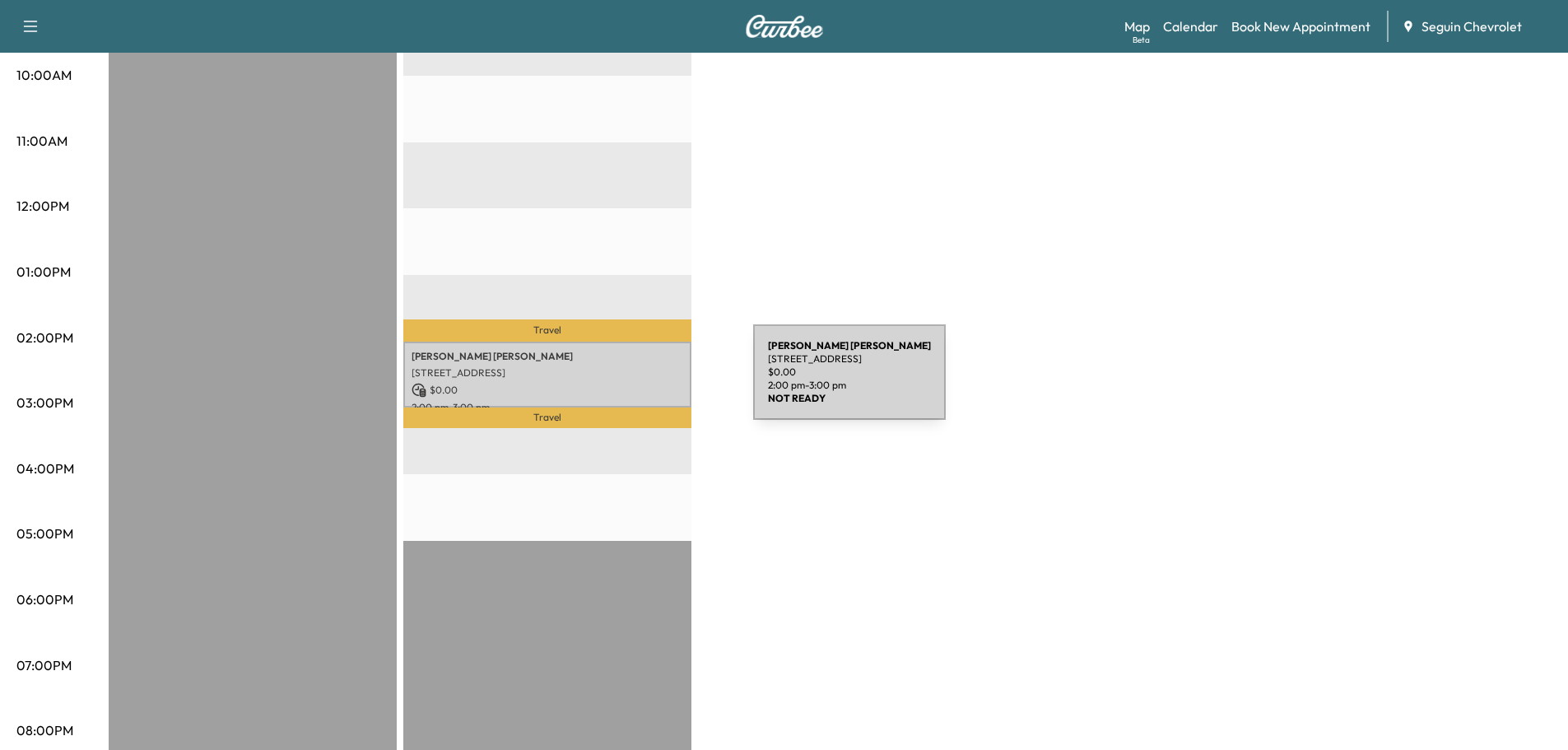
click at [630, 383] on p "$ 0.00" at bounding box center [547, 390] width 271 height 15
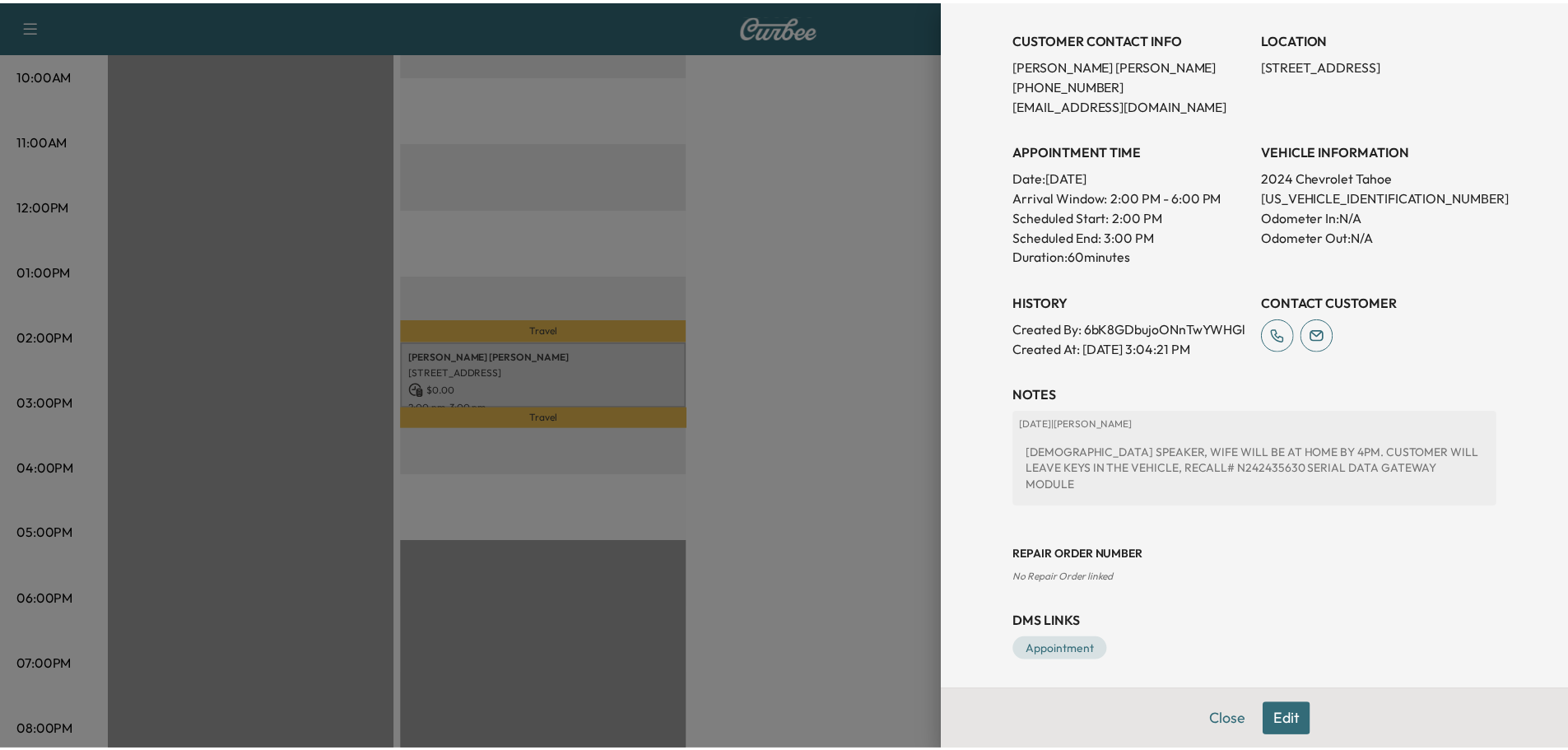
scroll to position [329, 0]
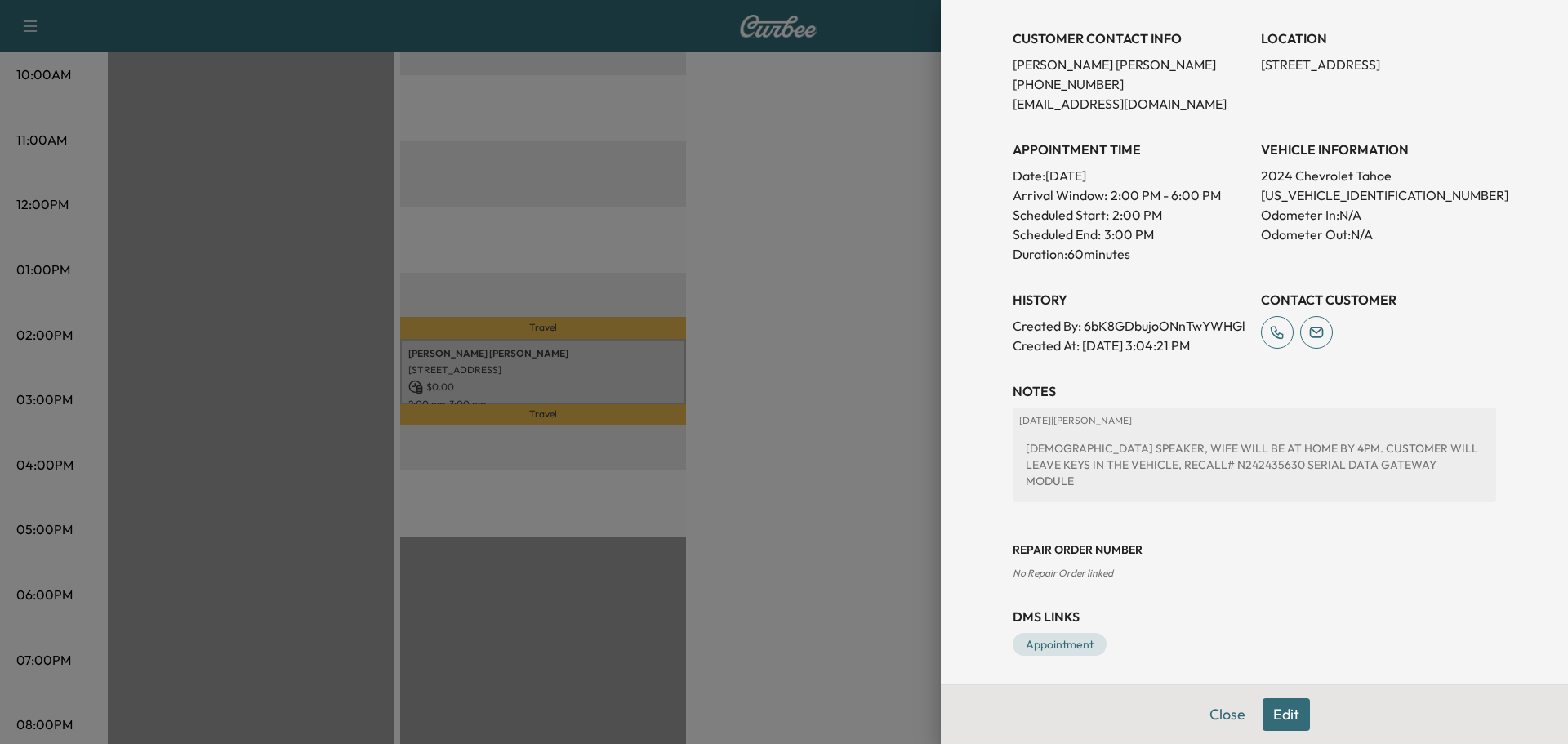
click at [834, 473] on div at bounding box center [784, 372] width 1568 height 744
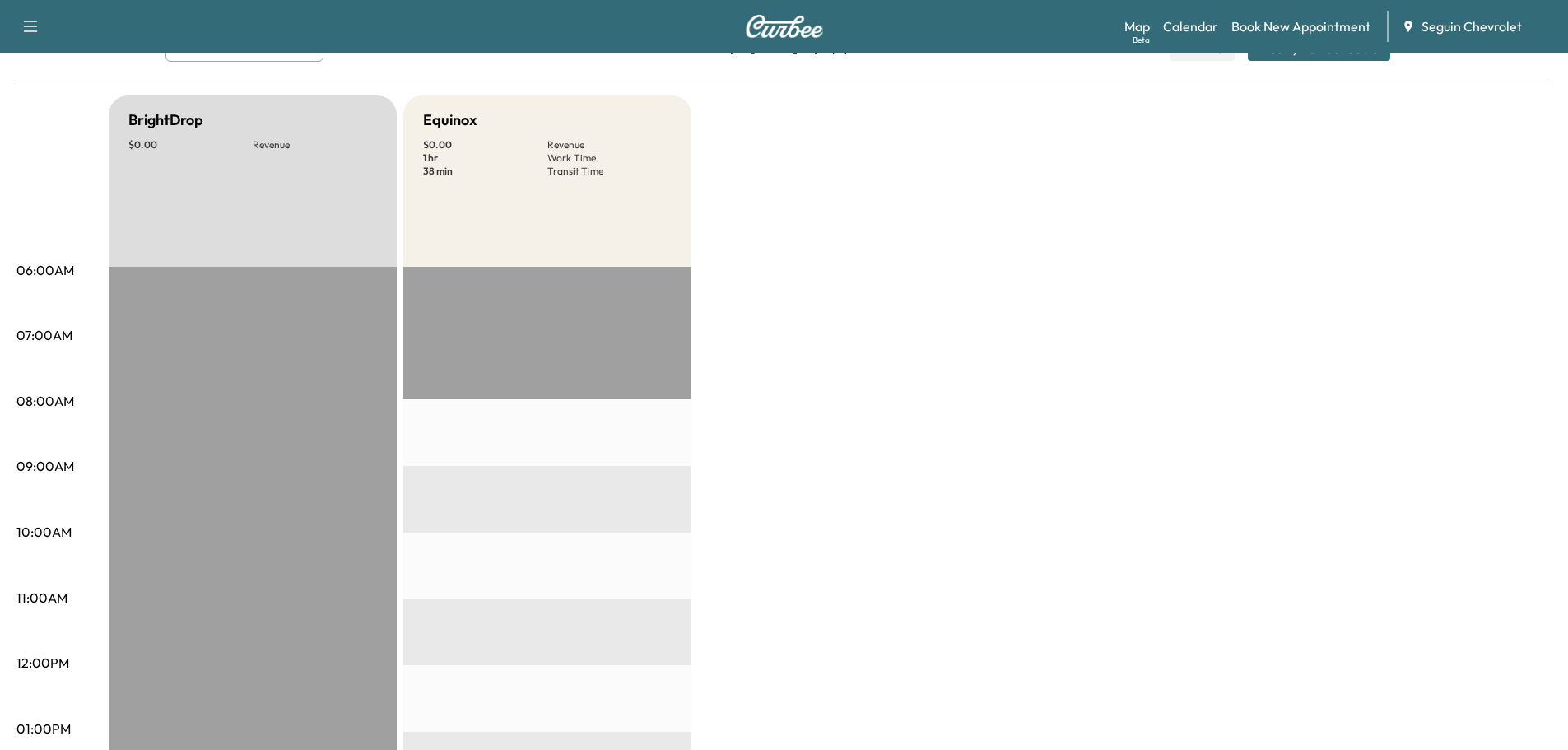
scroll to position [0, 0]
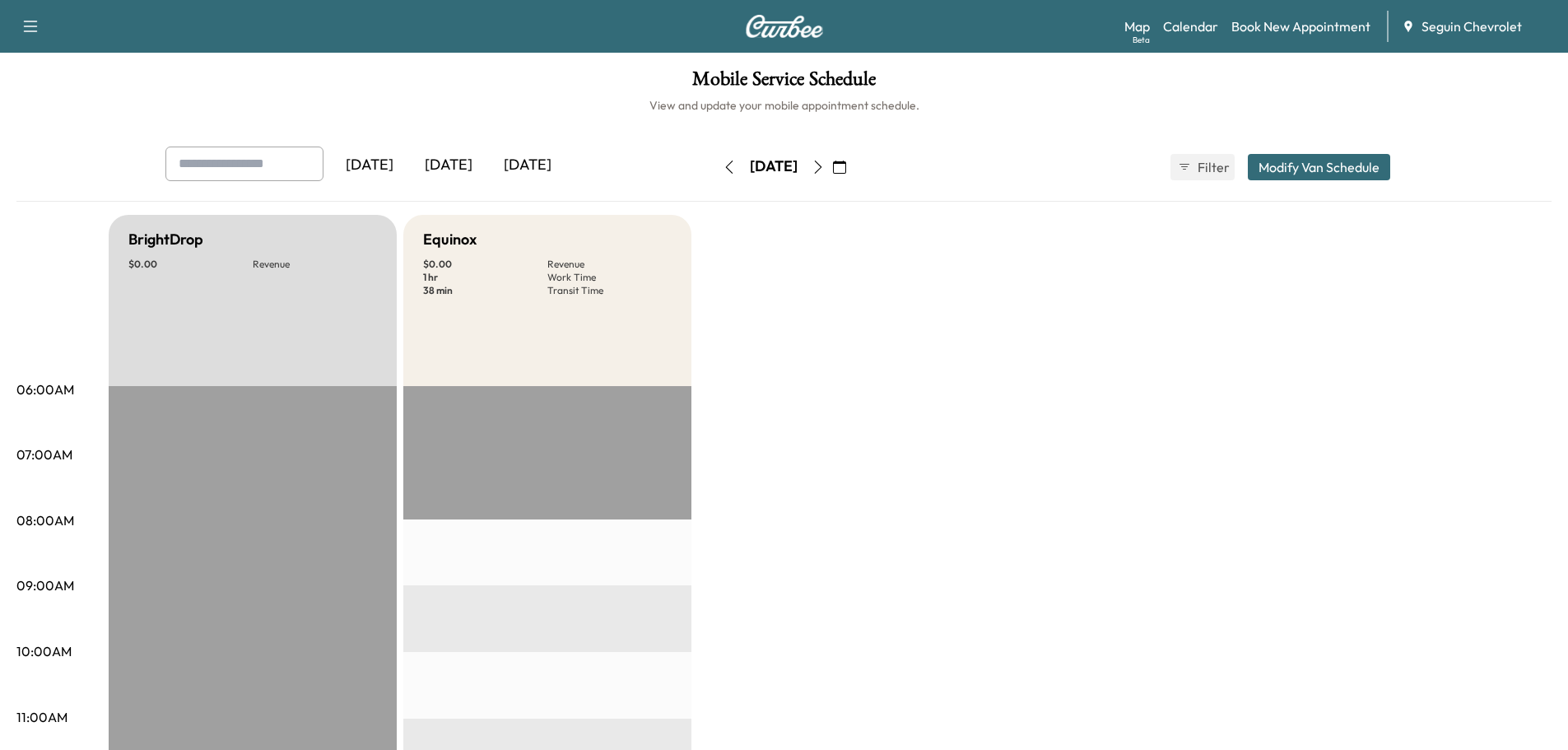
click at [460, 158] on div "[DATE]" at bounding box center [448, 165] width 79 height 38
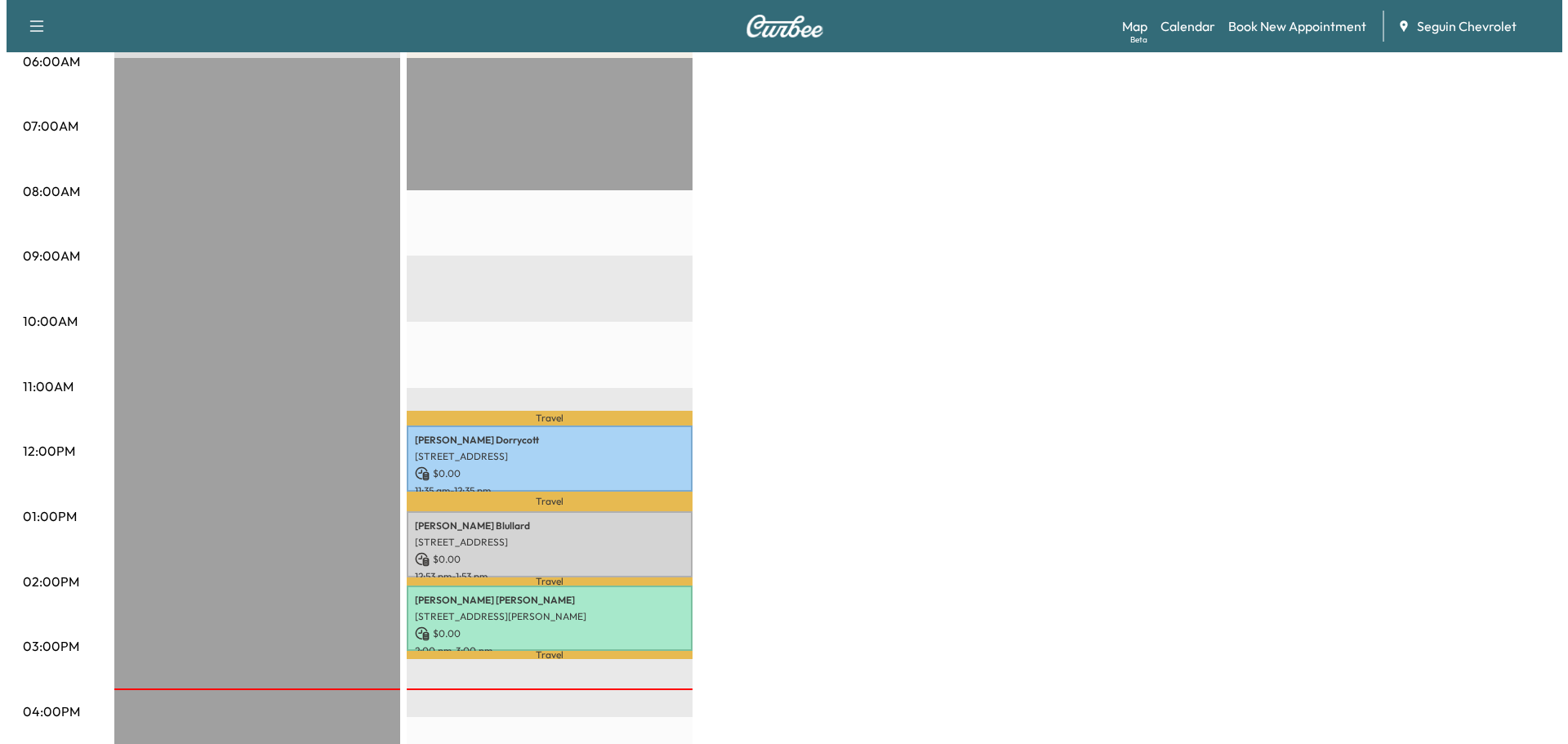
scroll to position [326, 0]
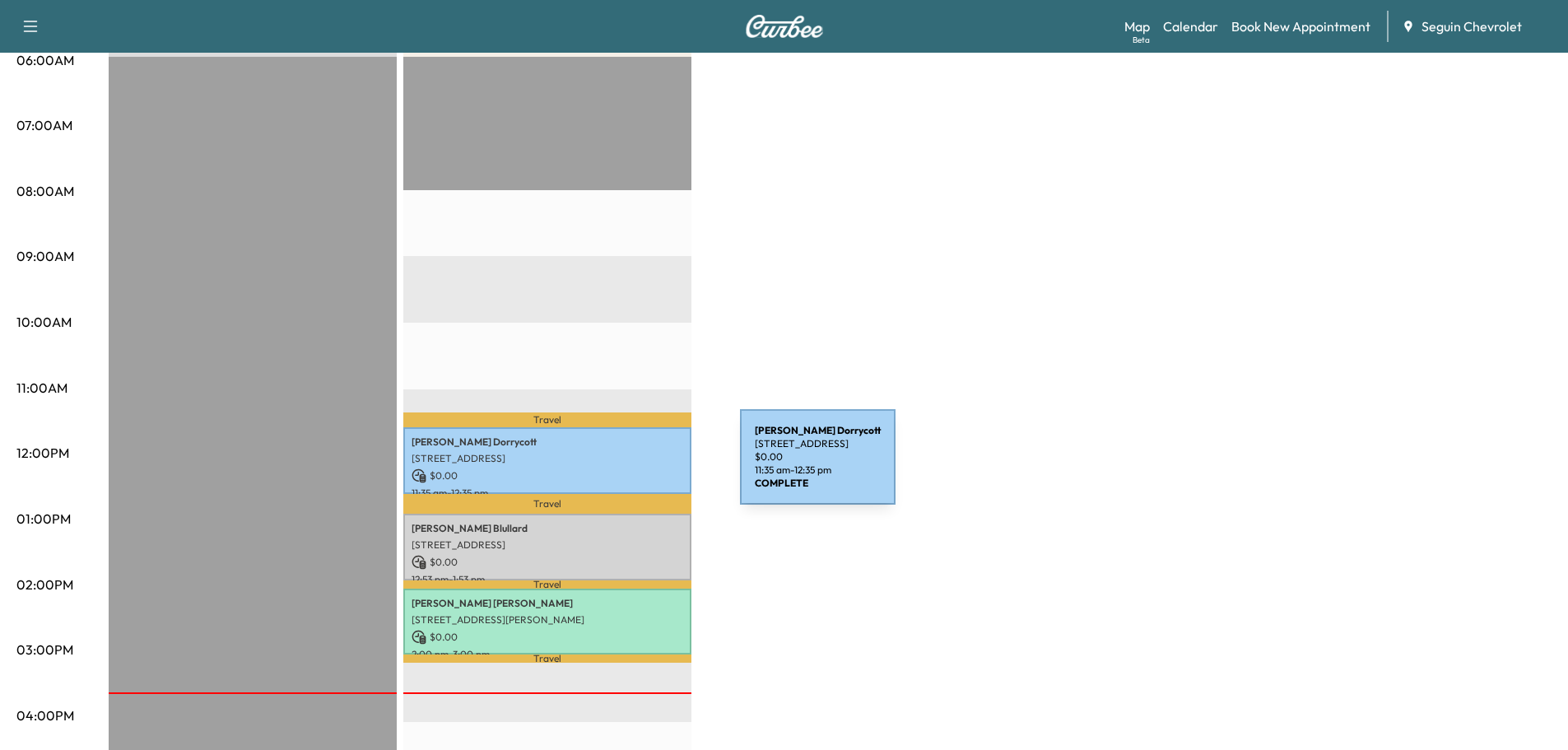
click at [617, 468] on p "$ 0.00" at bounding box center [547, 475] width 271 height 15
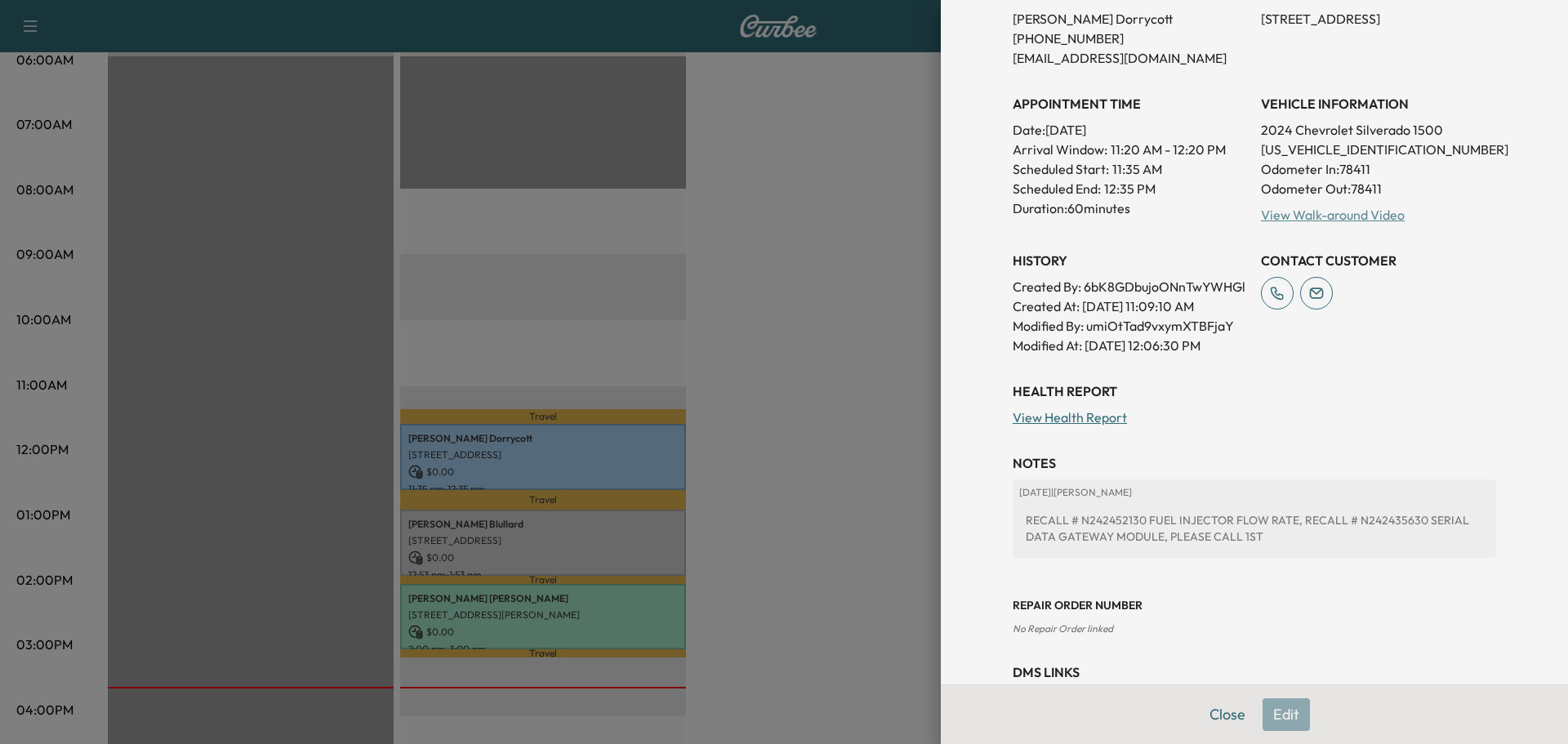
click at [1340, 212] on link "View Walk-around Video" at bounding box center [1333, 215] width 144 height 16
click at [606, 562] on div at bounding box center [784, 372] width 1568 height 744
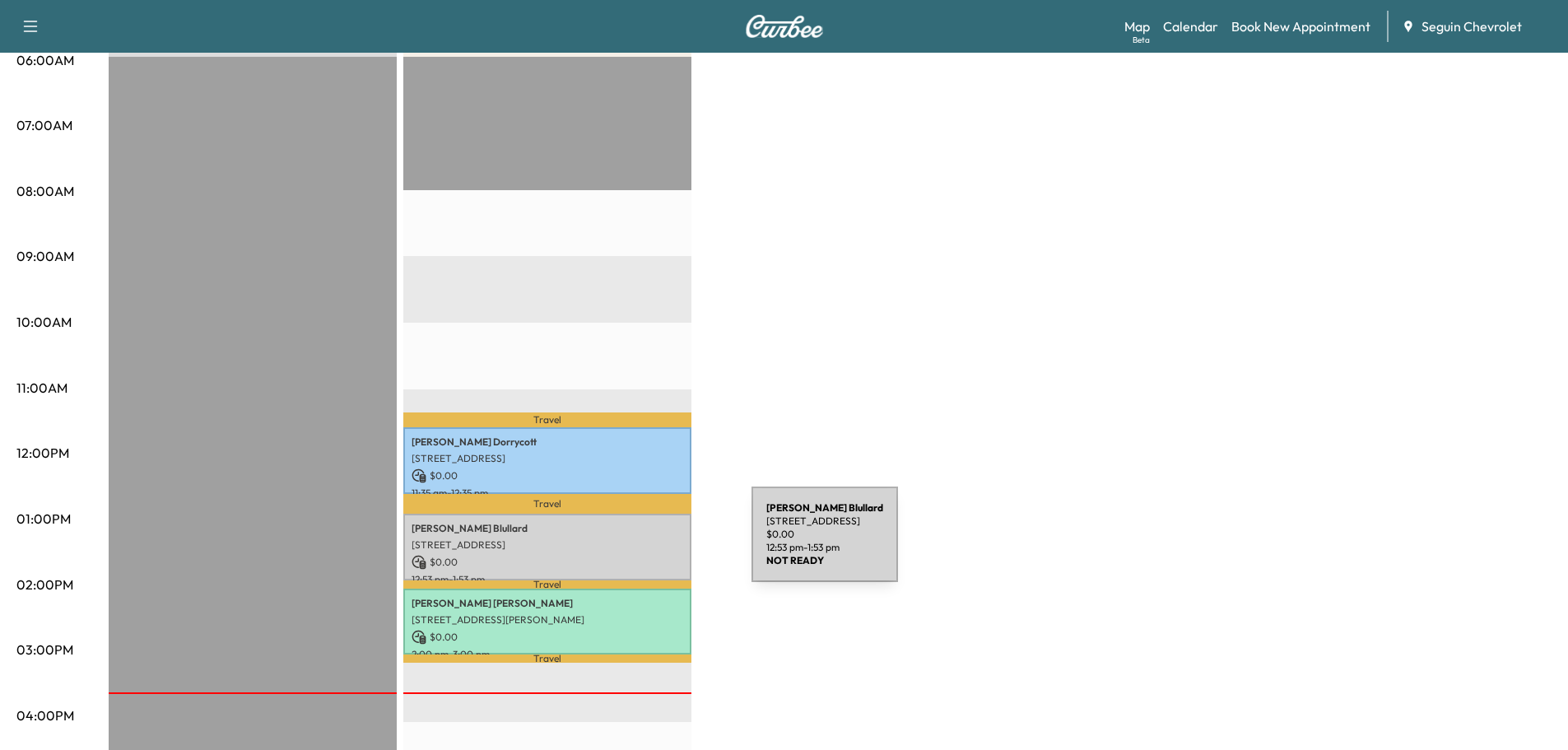
click at [628, 544] on p "[STREET_ADDRESS]" at bounding box center [547, 544] width 271 height 13
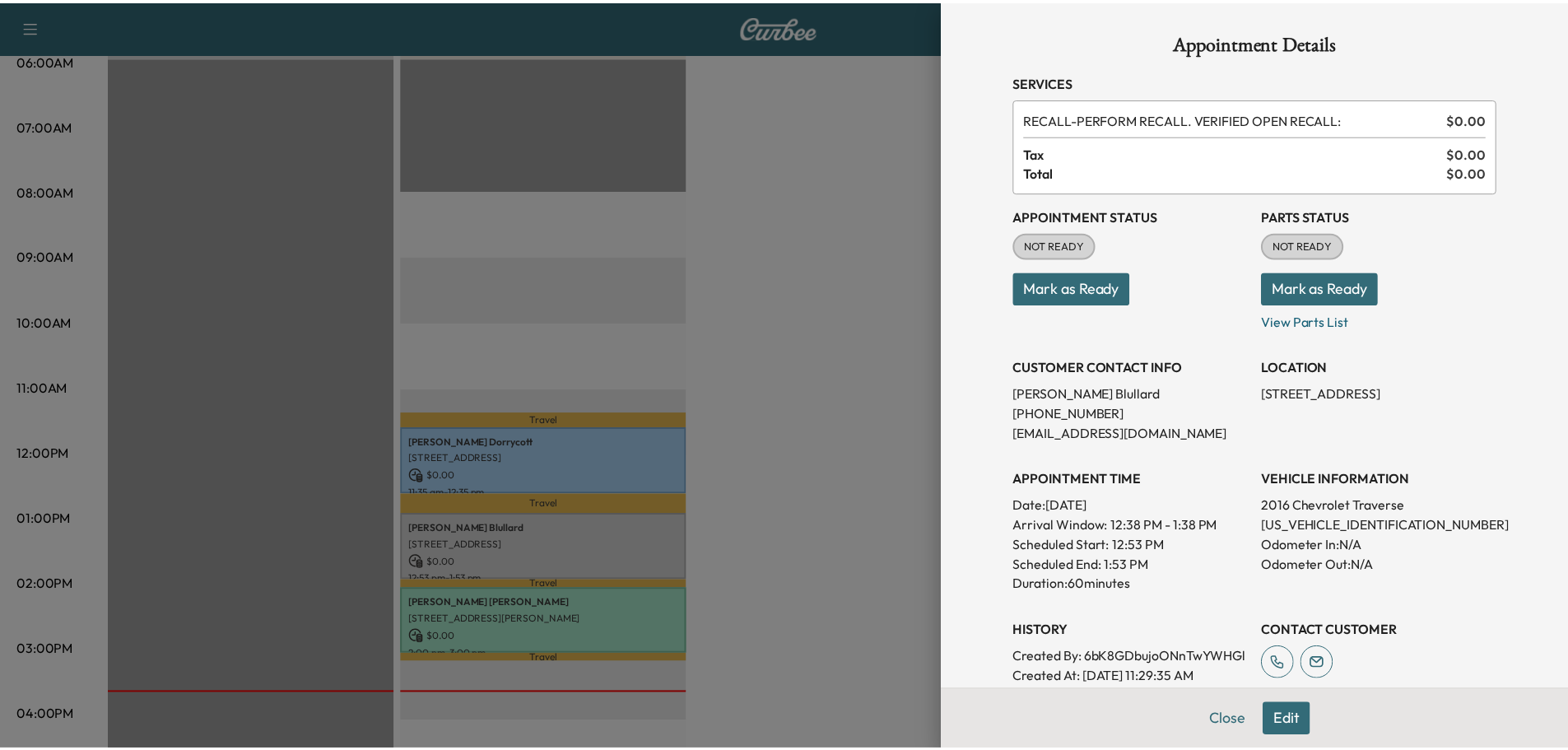
scroll to position [0, 0]
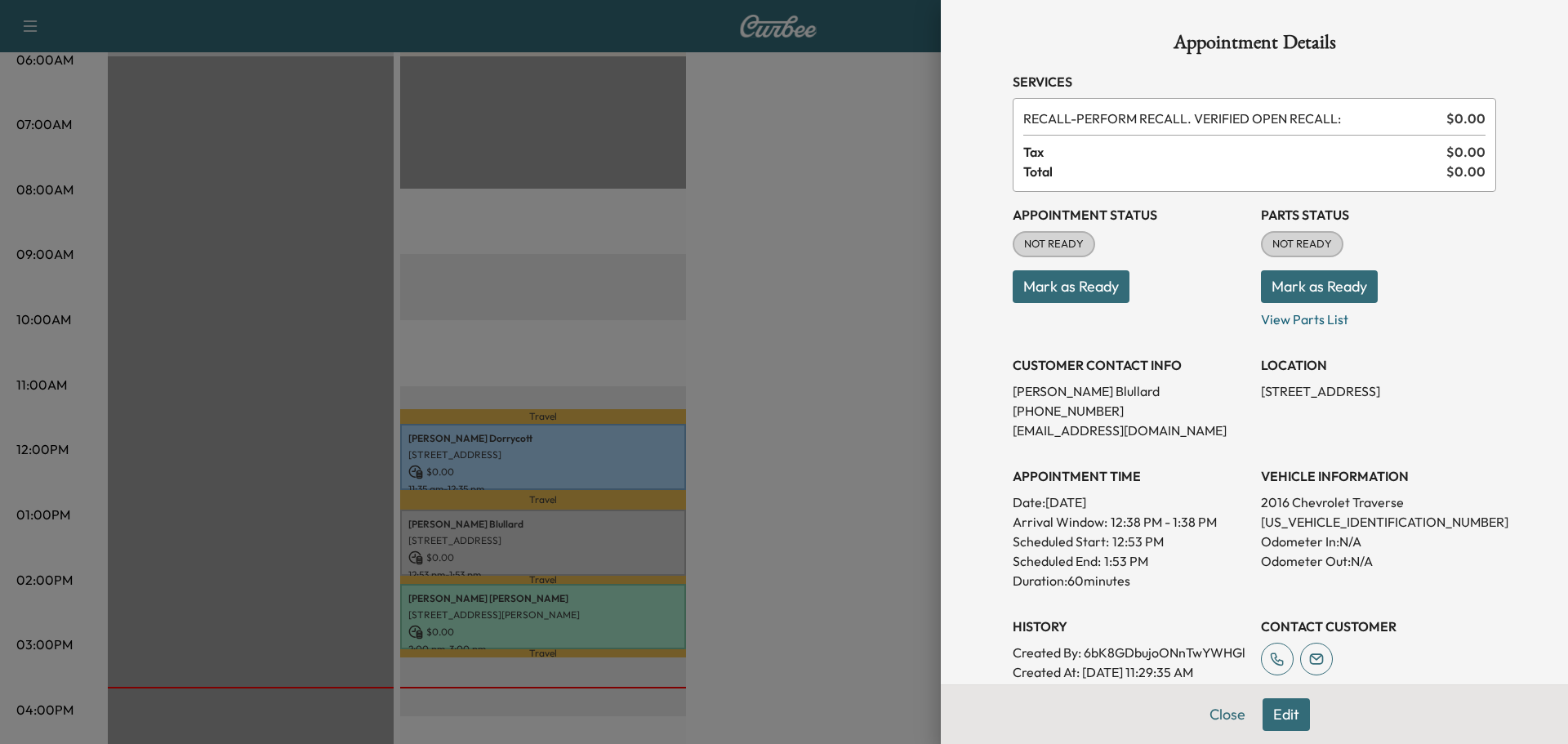
click at [818, 292] on div at bounding box center [784, 372] width 1568 height 744
